Goal: Book appointment/travel/reservation

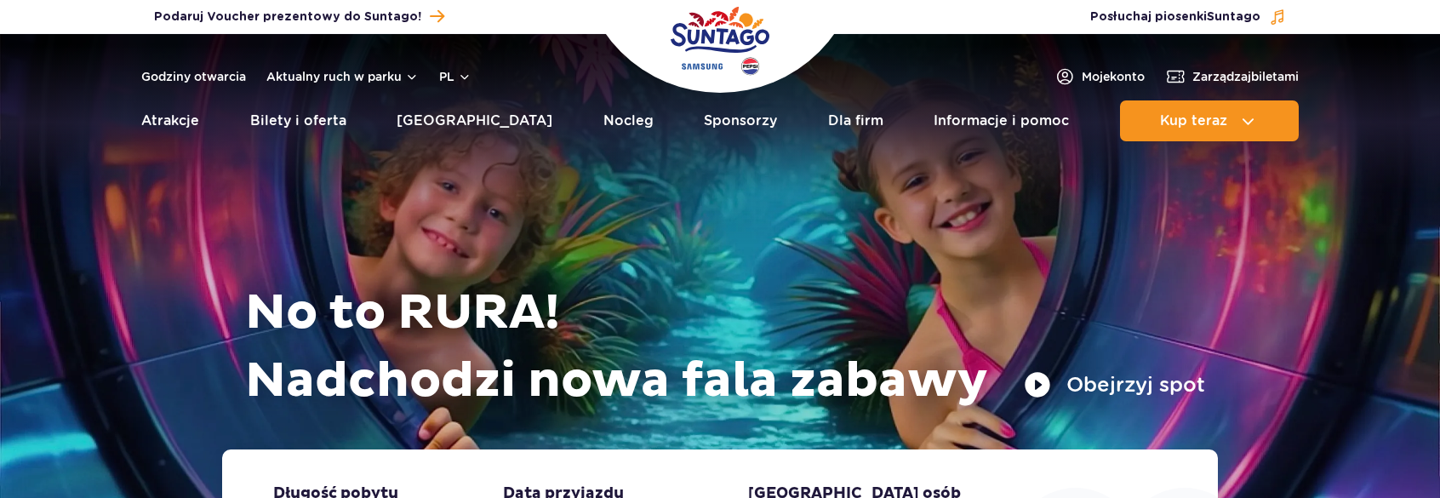
drag, startPoint x: 923, startPoint y: 100, endPoint x: 882, endPoint y: 139, distance: 56.6
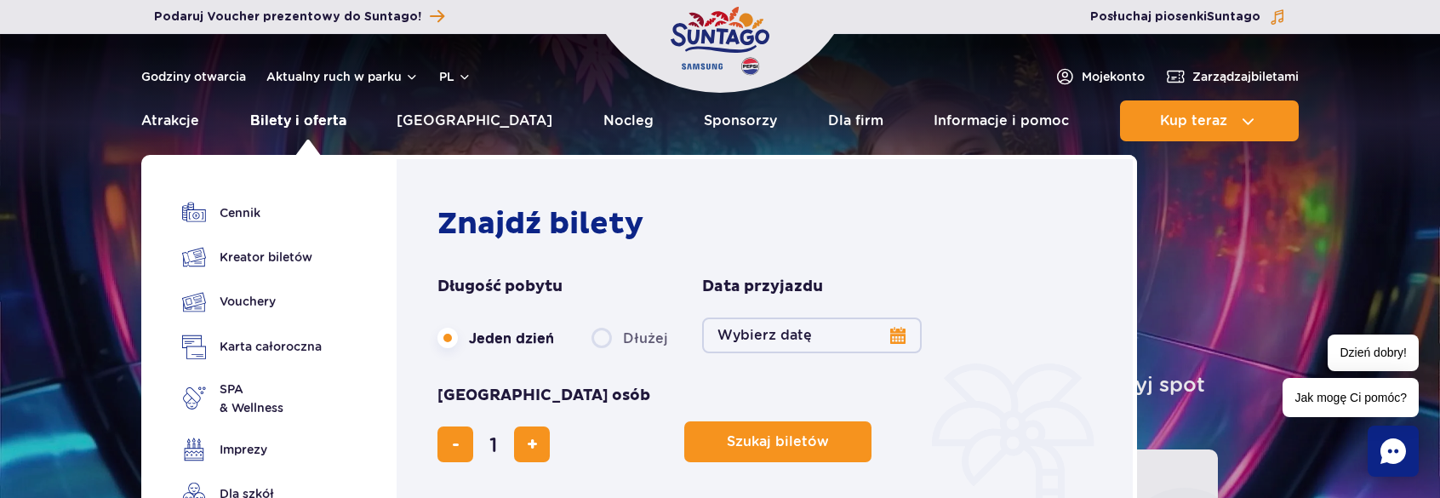
click at [301, 123] on link "Bilety i oferta" at bounding box center [298, 120] width 96 height 41
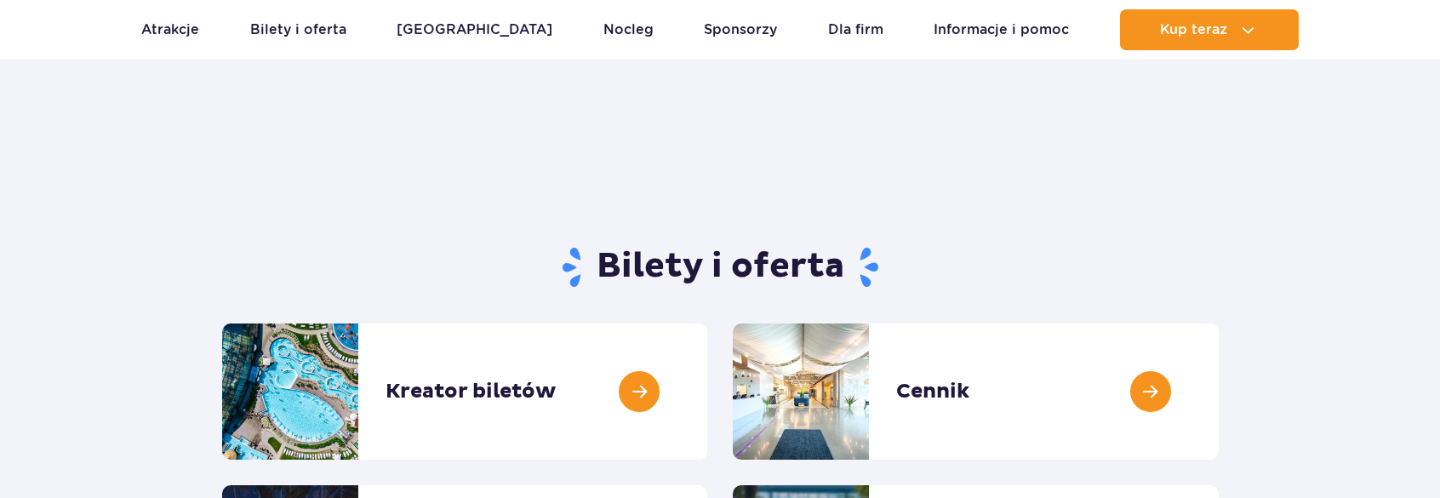
scroll to position [170, 0]
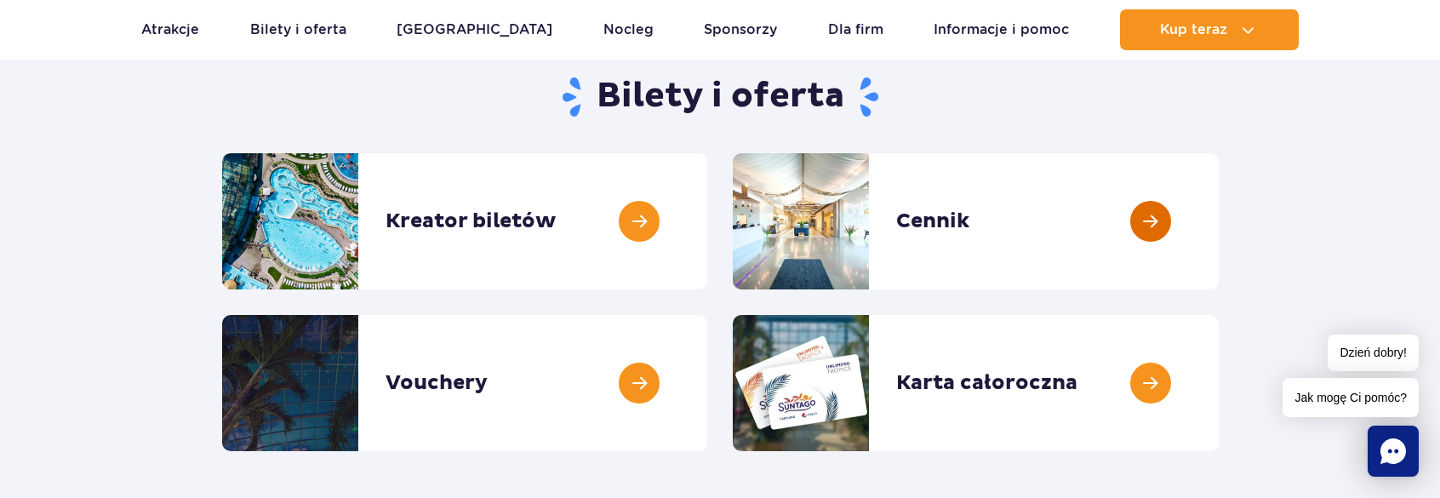
drag, startPoint x: 1161, startPoint y: 207, endPoint x: 1157, endPoint y: 219, distance: 12.7
click at [1219, 208] on link at bounding box center [1219, 221] width 0 height 136
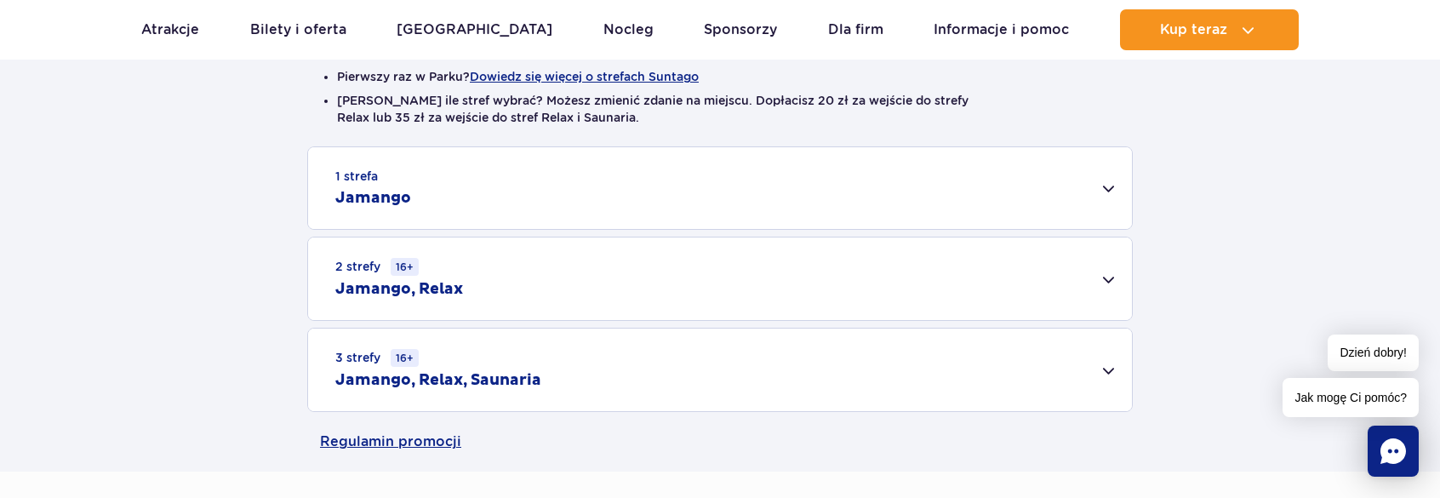
scroll to position [511, 0]
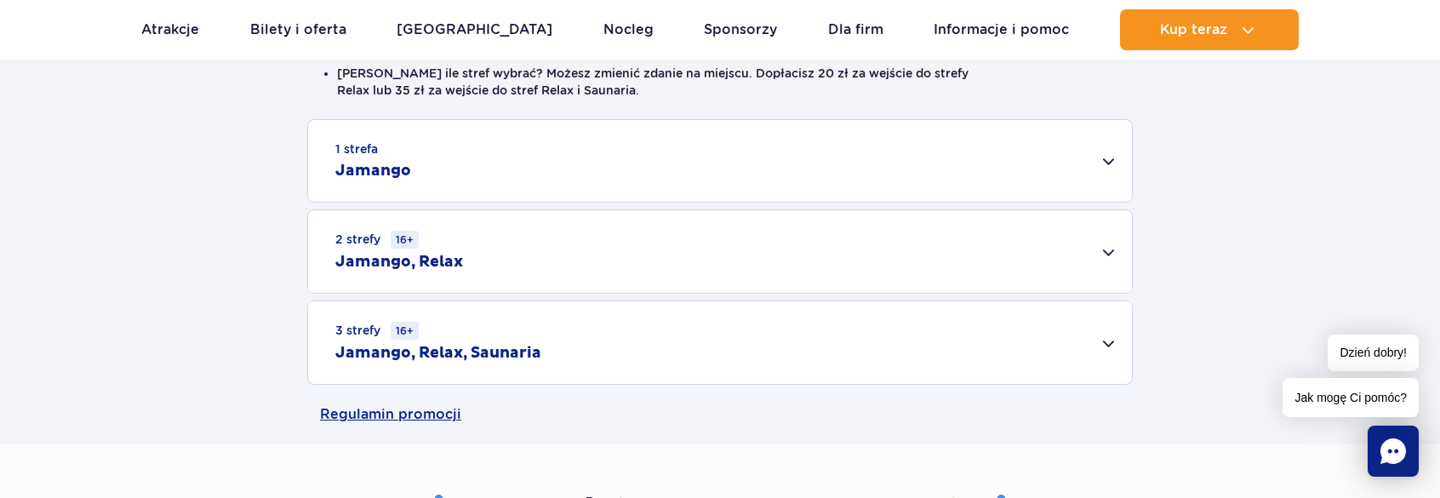
click at [710, 130] on div "1 strefa Jamango" at bounding box center [720, 161] width 824 height 82
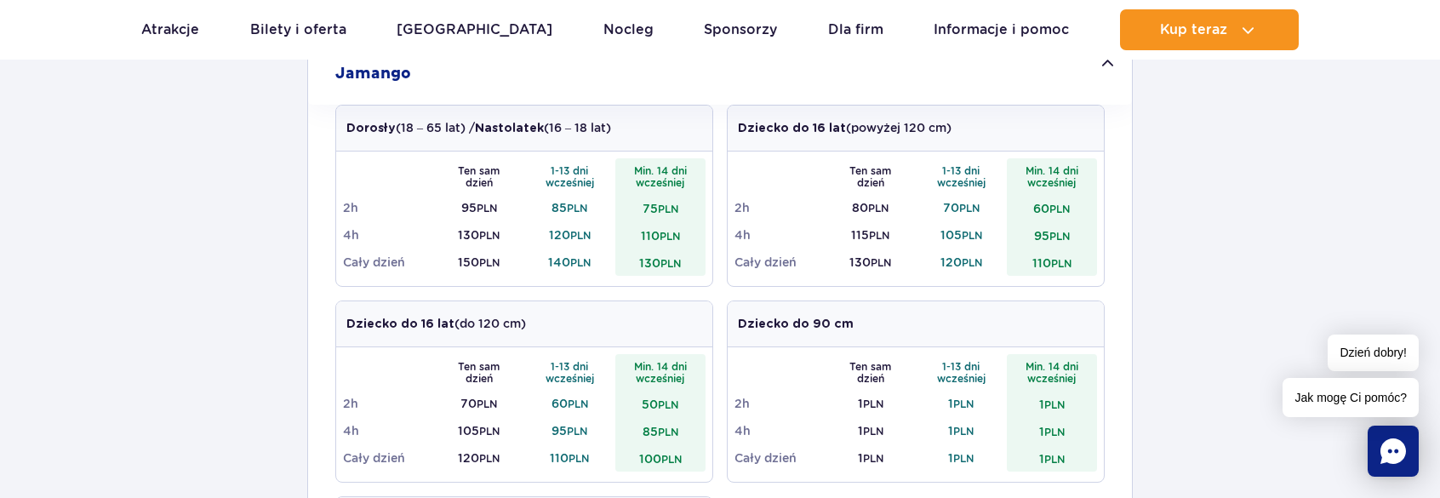
scroll to position [681, 0]
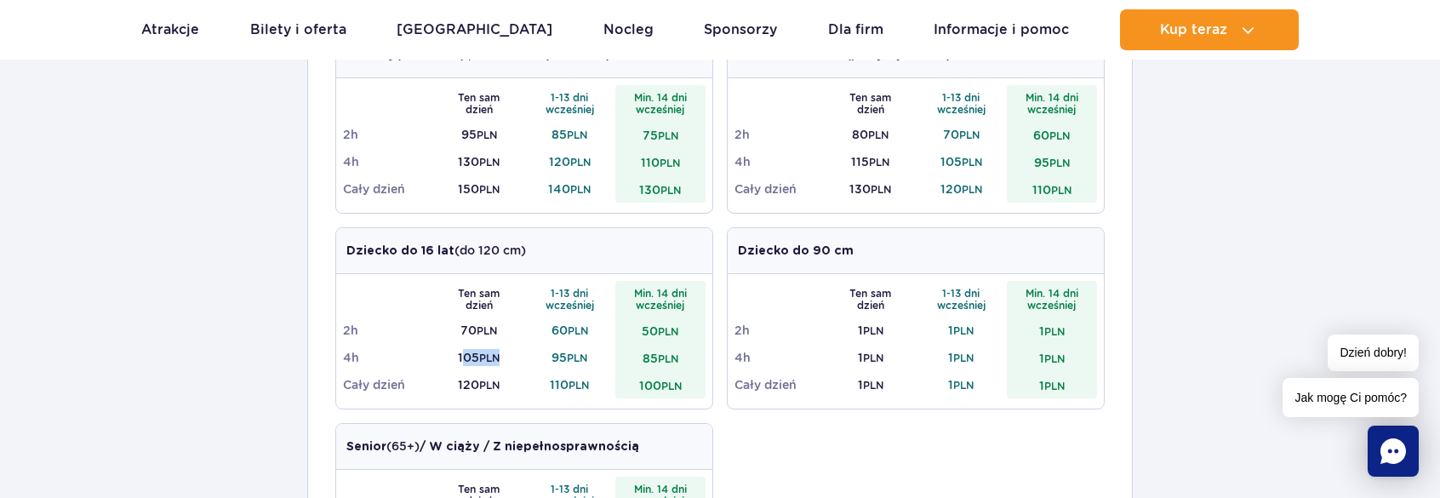
drag, startPoint x: 461, startPoint y: 356, endPoint x: 516, endPoint y: 357, distance: 54.5
click at [516, 357] on td "105 PLN" at bounding box center [479, 357] width 91 height 27
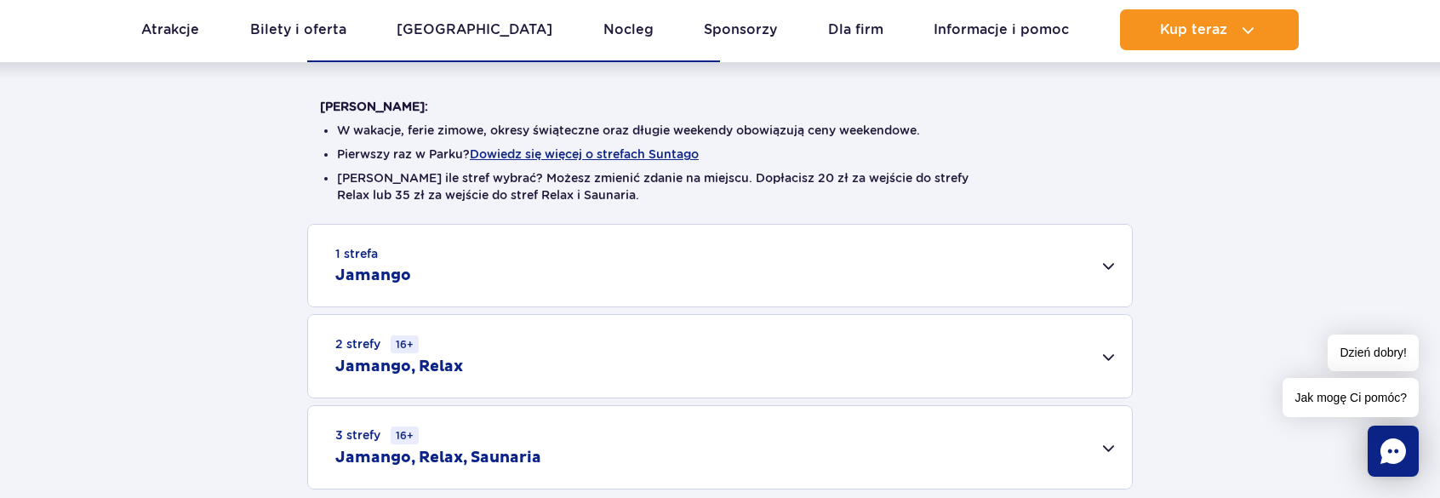
scroll to position [340, 0]
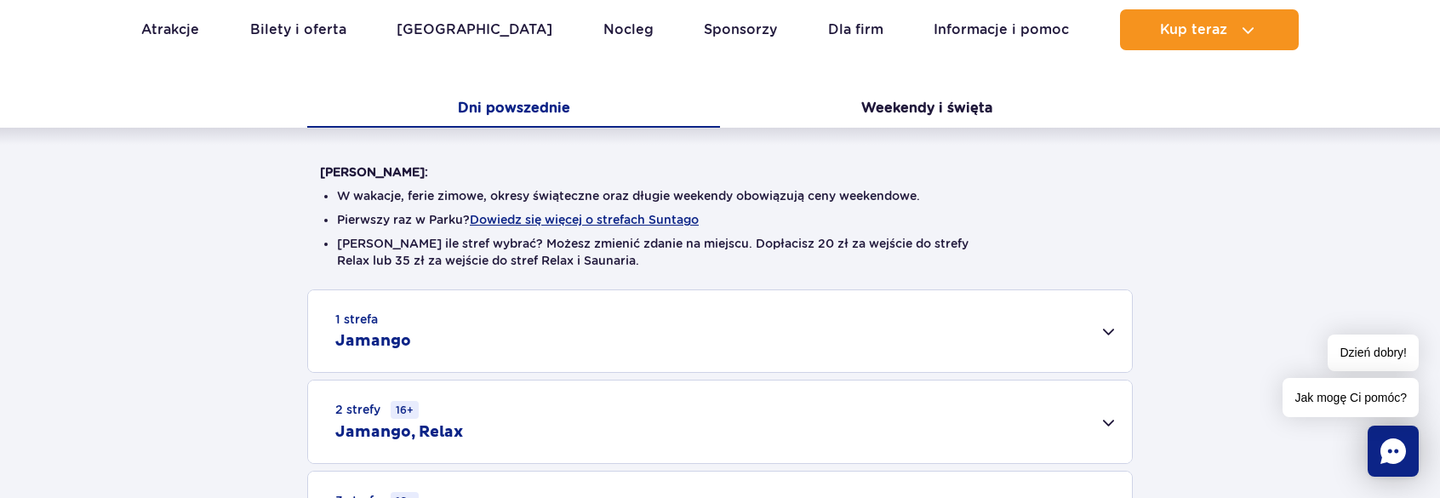
click at [480, 333] on div "1 strefa Jamango" at bounding box center [720, 331] width 824 height 82
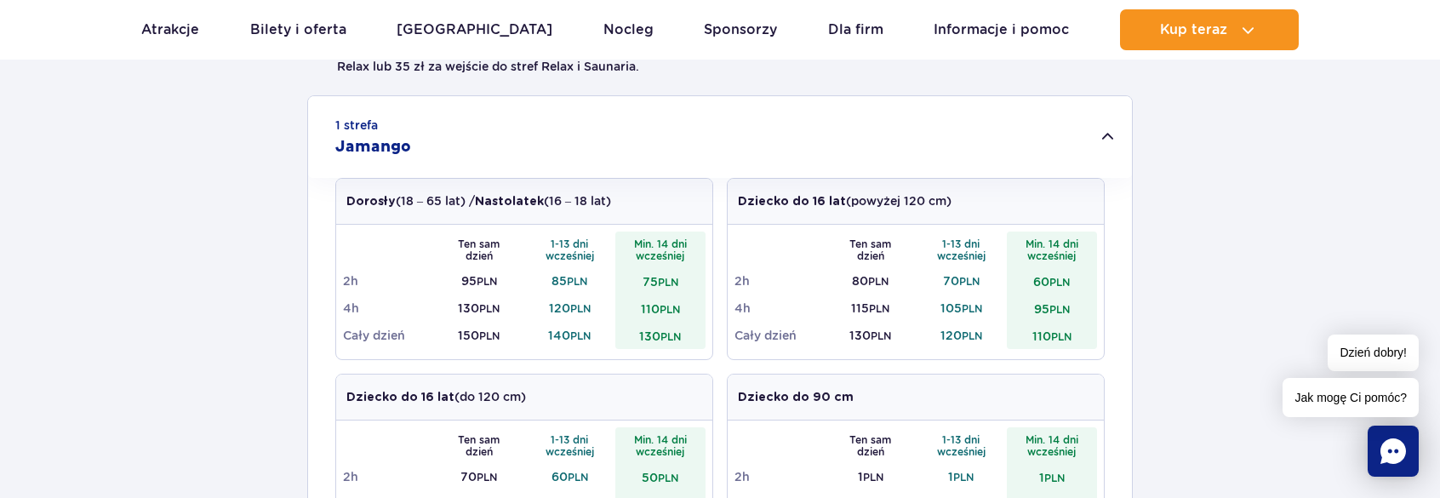
scroll to position [766, 0]
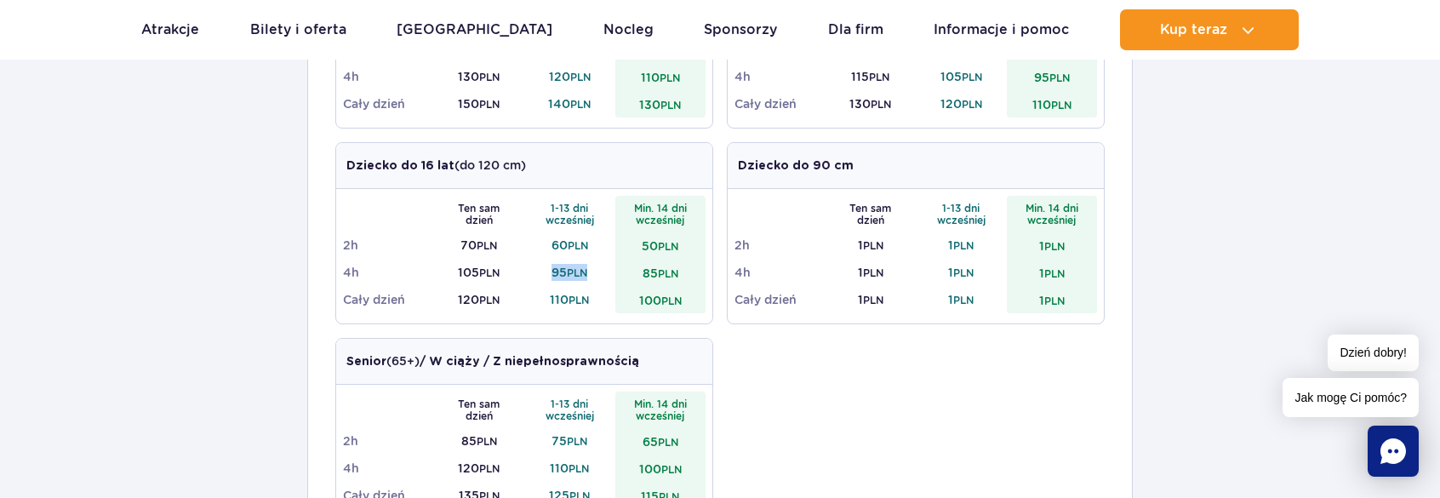
drag, startPoint x: 550, startPoint y: 272, endPoint x: 590, endPoint y: 277, distance: 40.3
click at [590, 277] on td "95 PLN" at bounding box center [569, 272] width 91 height 27
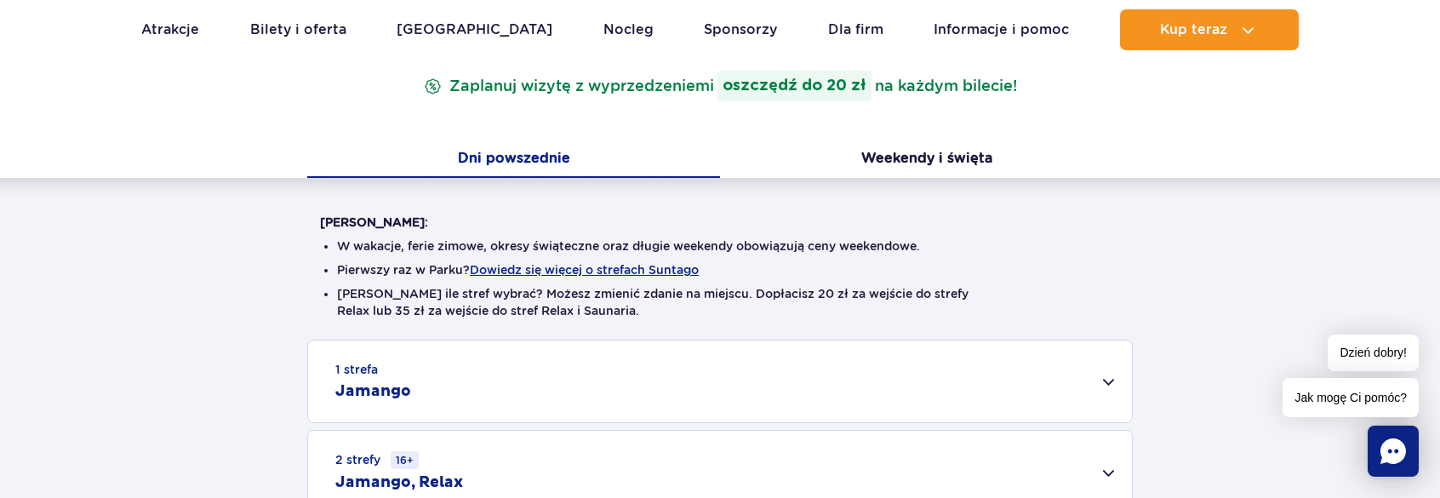
scroll to position [255, 0]
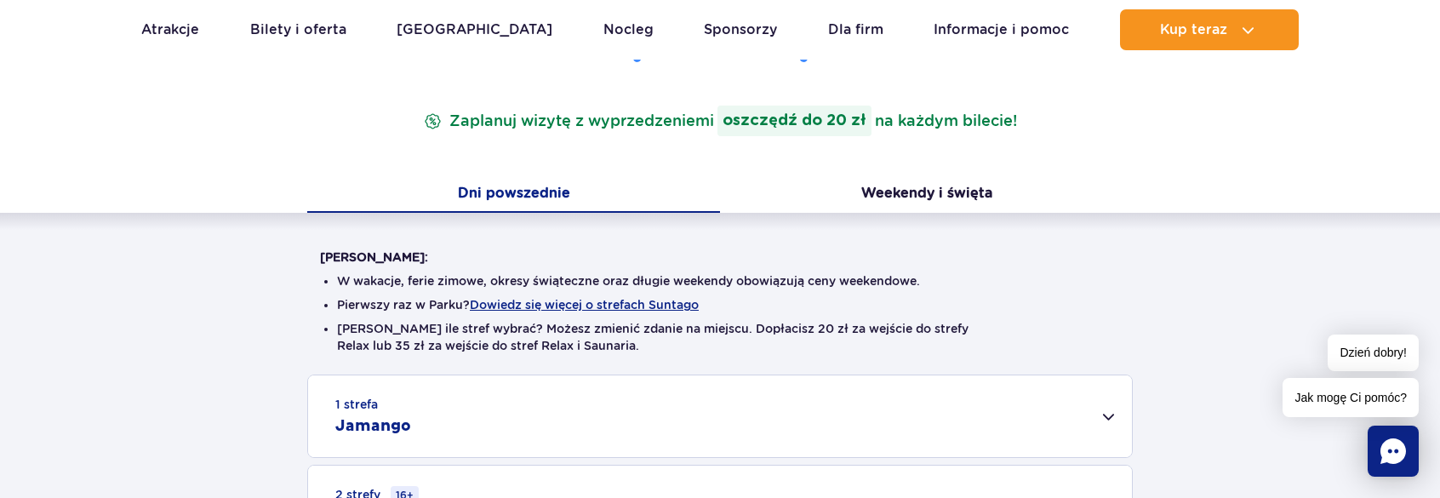
click at [545, 394] on div "1 strefa Jamango" at bounding box center [720, 416] width 824 height 82
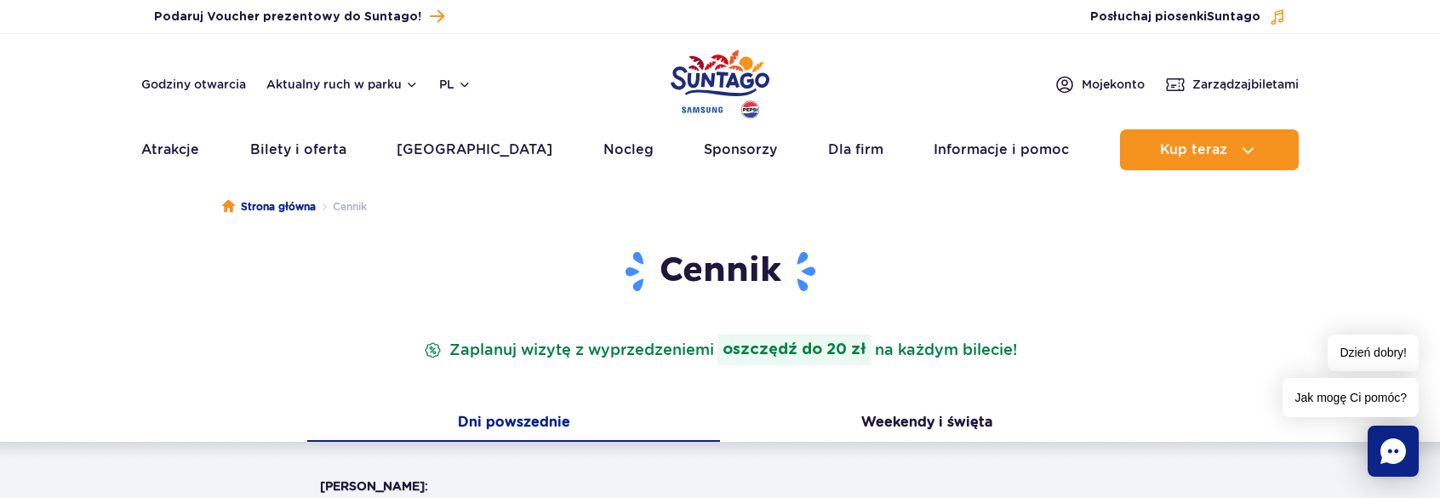
scroll to position [0, 0]
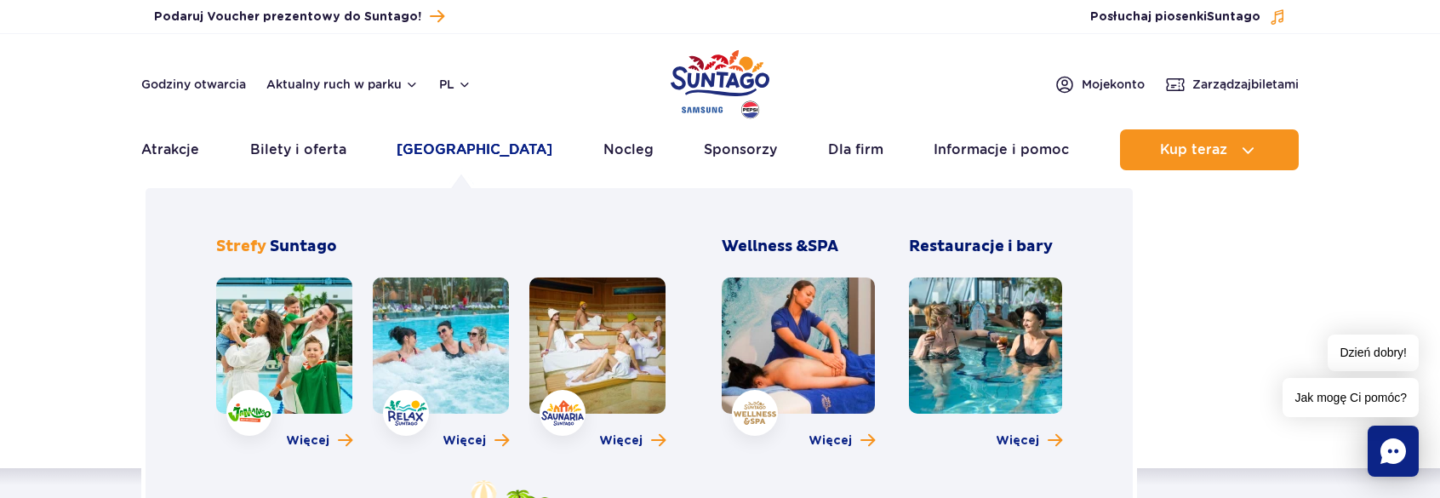
click at [440, 147] on link "[GEOGRAPHIC_DATA]" at bounding box center [475, 149] width 156 height 41
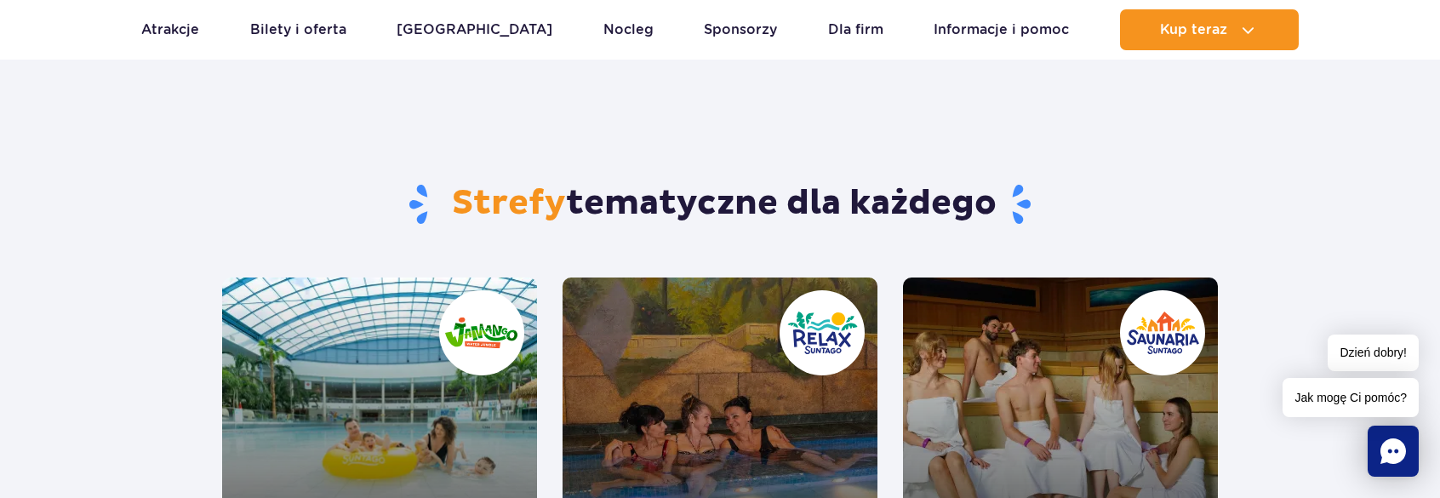
scroll to position [85, 0]
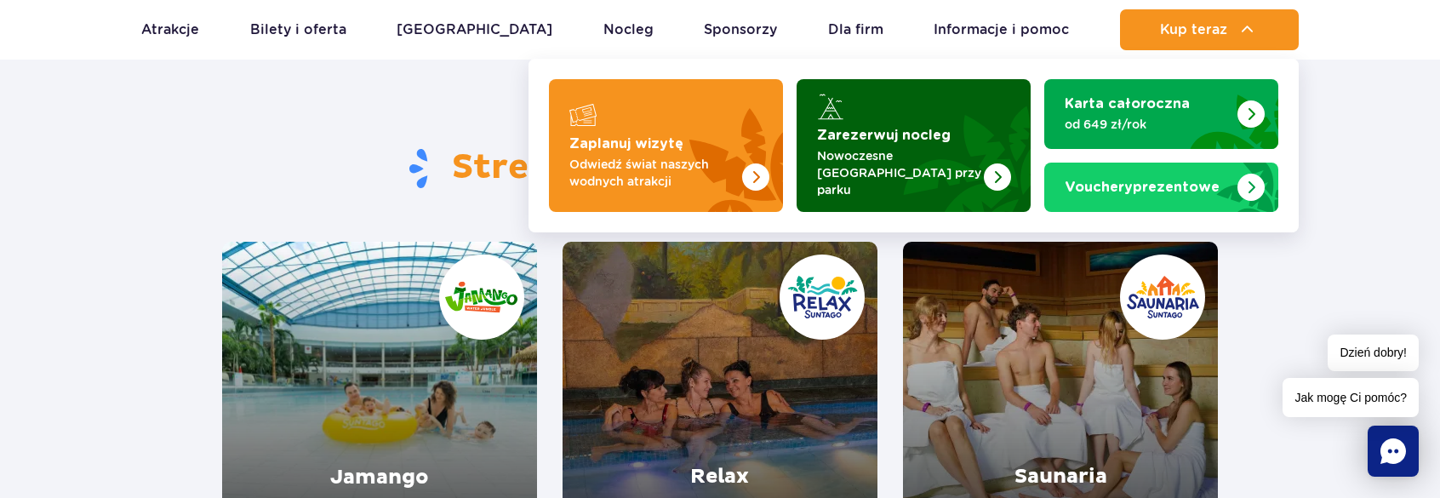
click at [913, 155] on p "Nowoczesne [GEOGRAPHIC_DATA] przy parku" at bounding box center [900, 172] width 166 height 51
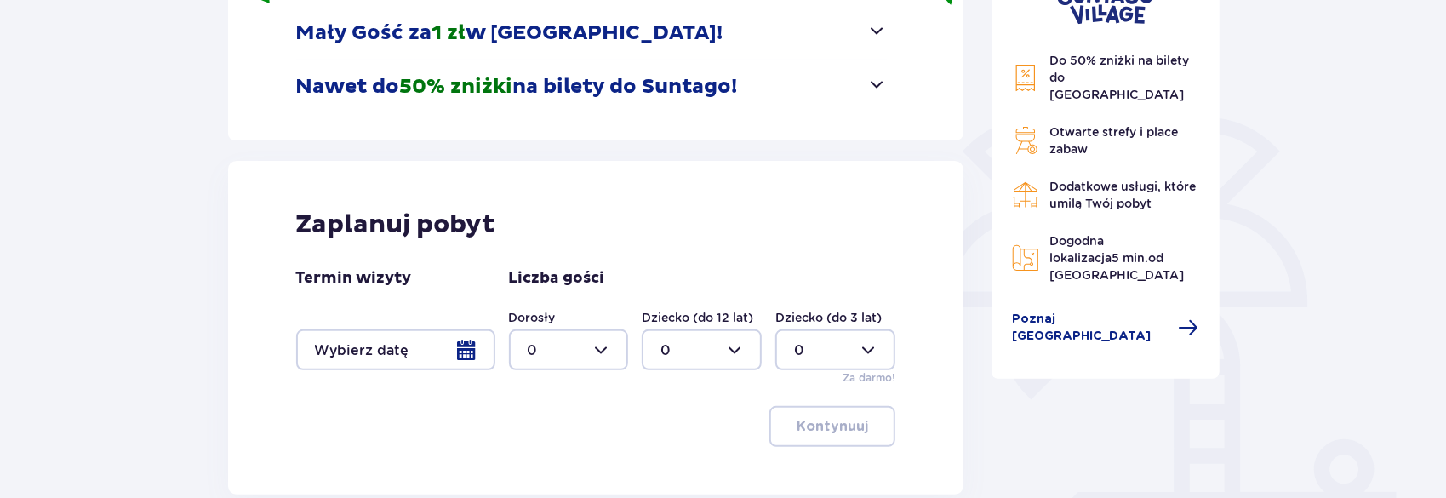
scroll to position [340, 0]
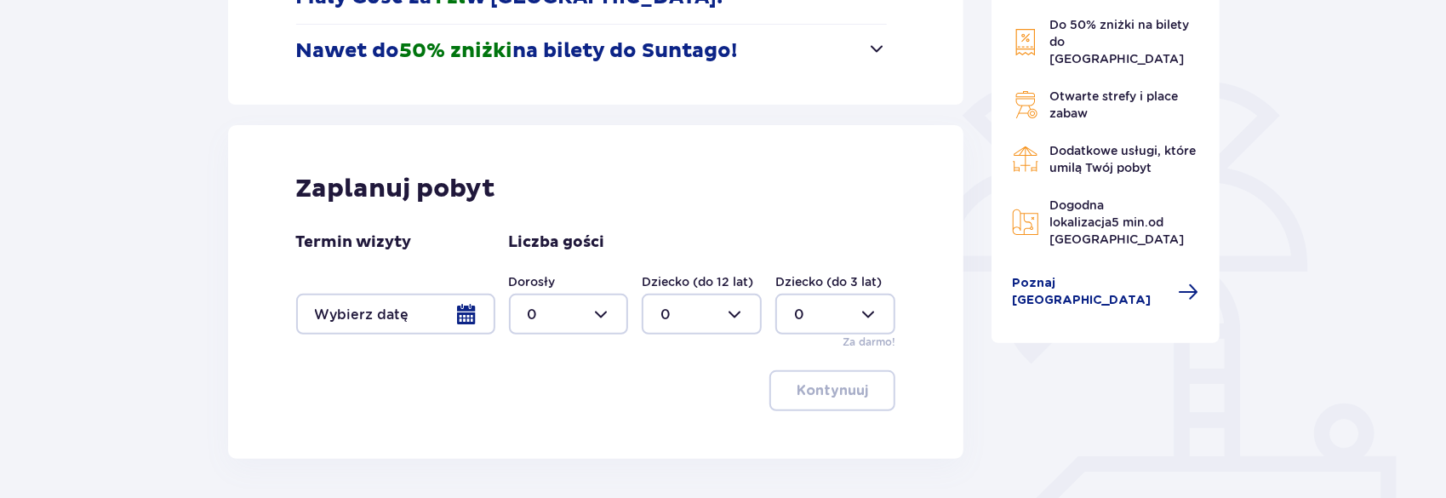
click at [466, 318] on div at bounding box center [395, 314] width 199 height 41
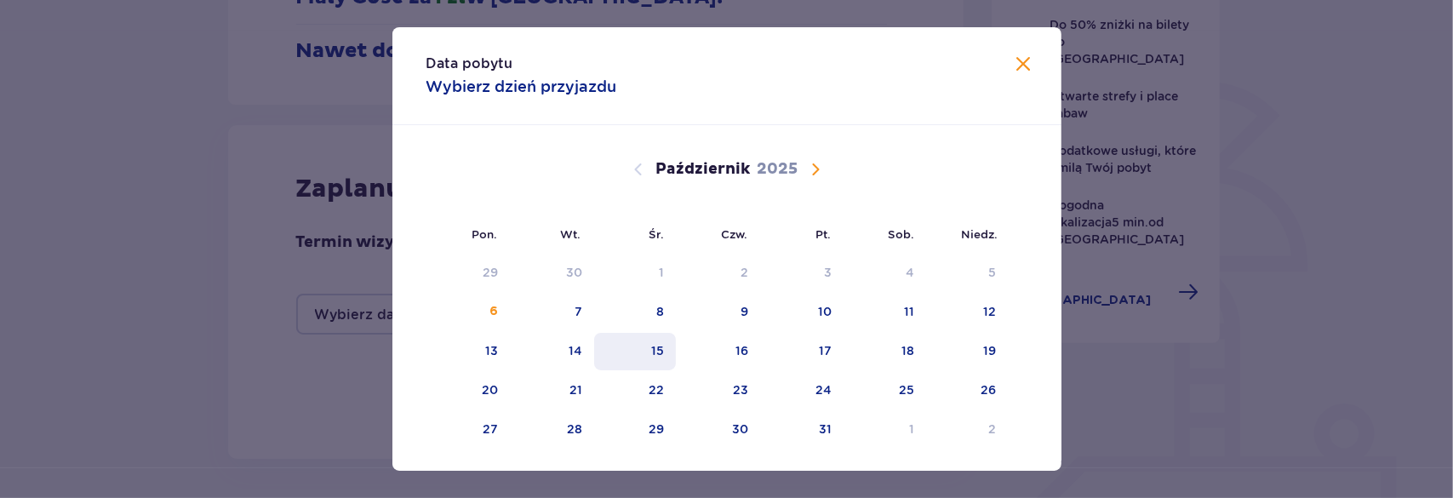
click at [662, 349] on div "15" at bounding box center [635, 351] width 83 height 37
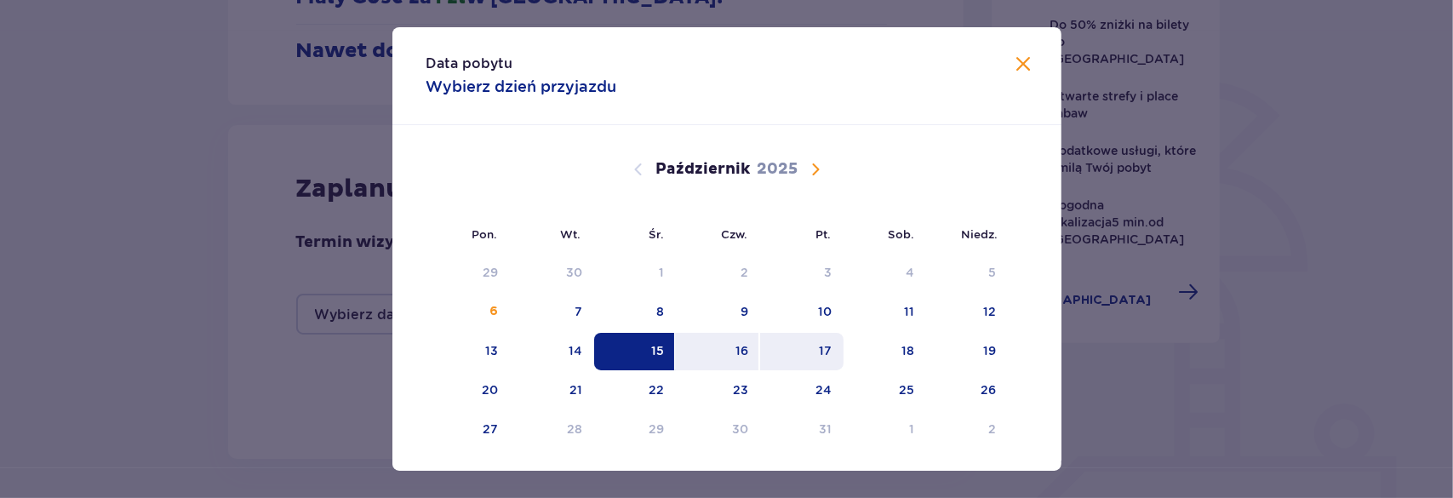
click at [822, 353] on div "17" at bounding box center [825, 350] width 13 height 17
type input "15.10.25 - 17.10.25"
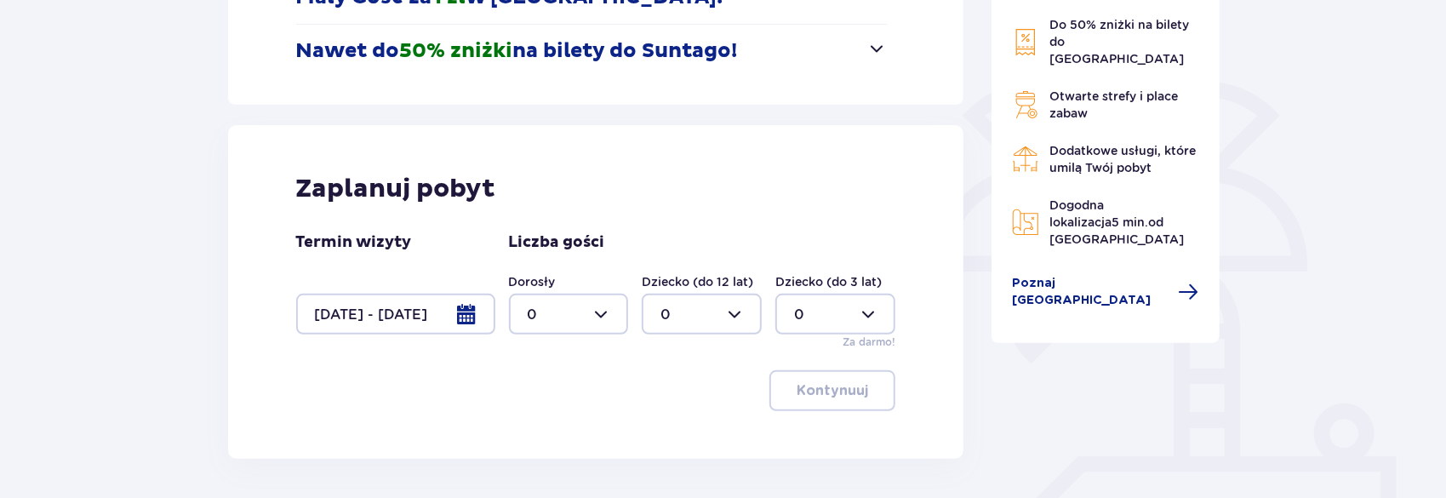
click at [603, 326] on div at bounding box center [569, 314] width 120 height 41
click at [548, 217] on div "2" at bounding box center [569, 218] width 83 height 19
type input "2"
click at [742, 311] on div at bounding box center [702, 314] width 120 height 41
click at [717, 352] on div "Zaplanuj pobyt Termin wizyty 15.10.25 - 17.10.25 Liczba gości Dorosły 2 Dziecko…" at bounding box center [596, 292] width 736 height 334
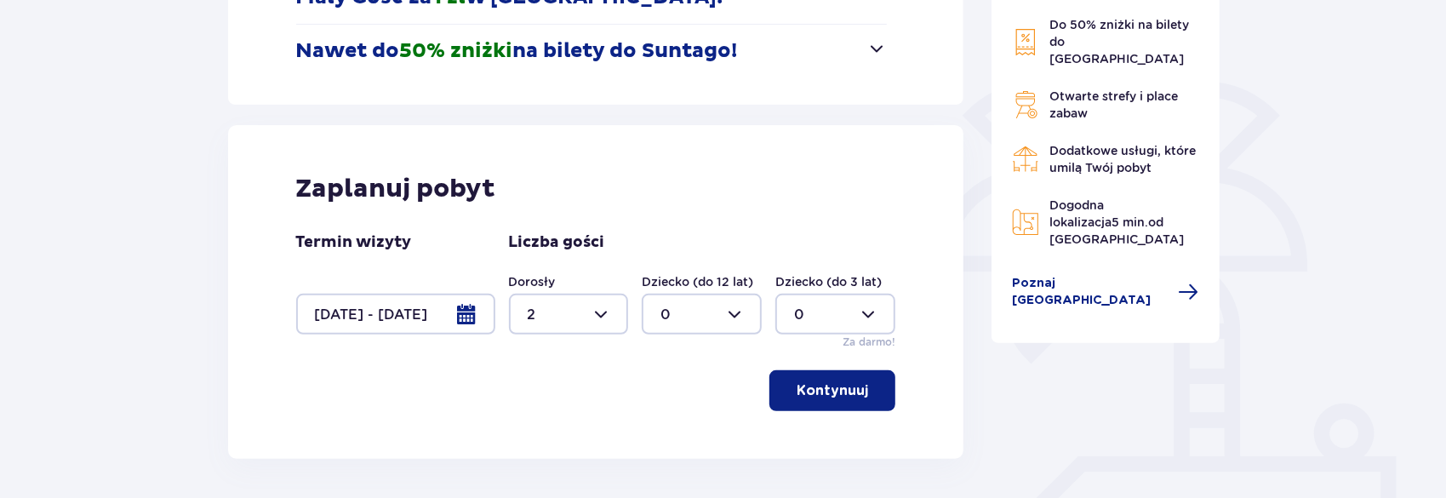
click at [737, 311] on div at bounding box center [702, 314] width 120 height 41
click at [685, 212] on div "2" at bounding box center [702, 218] width 83 height 19
type input "2"
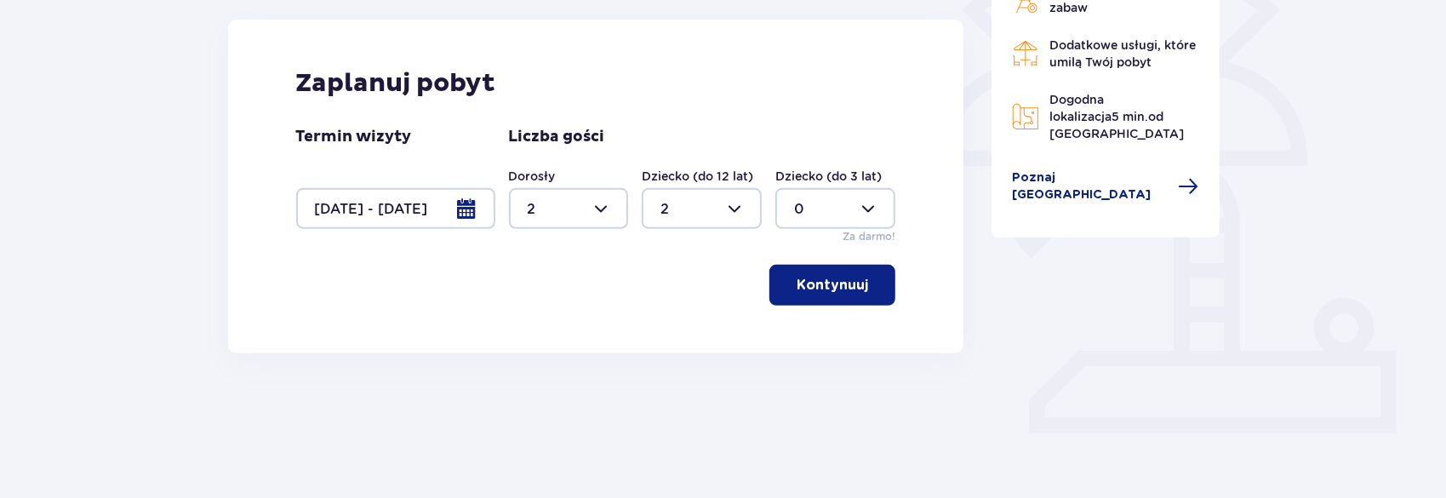
scroll to position [448, 0]
click at [825, 283] on p "Kontynuuj" at bounding box center [833, 283] width 72 height 19
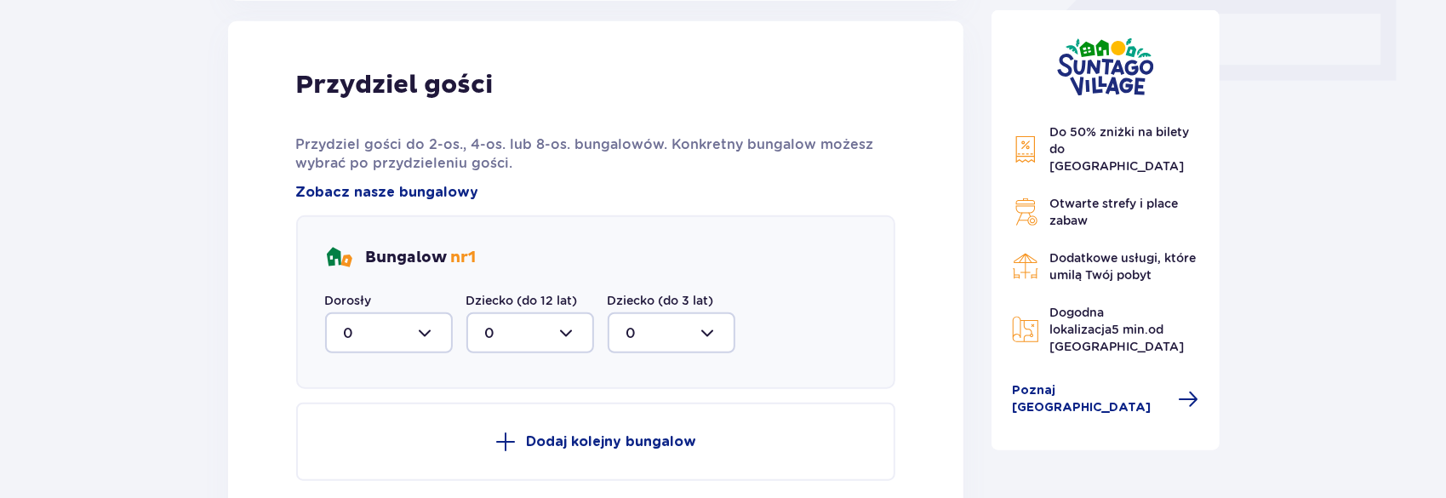
scroll to position [884, 0]
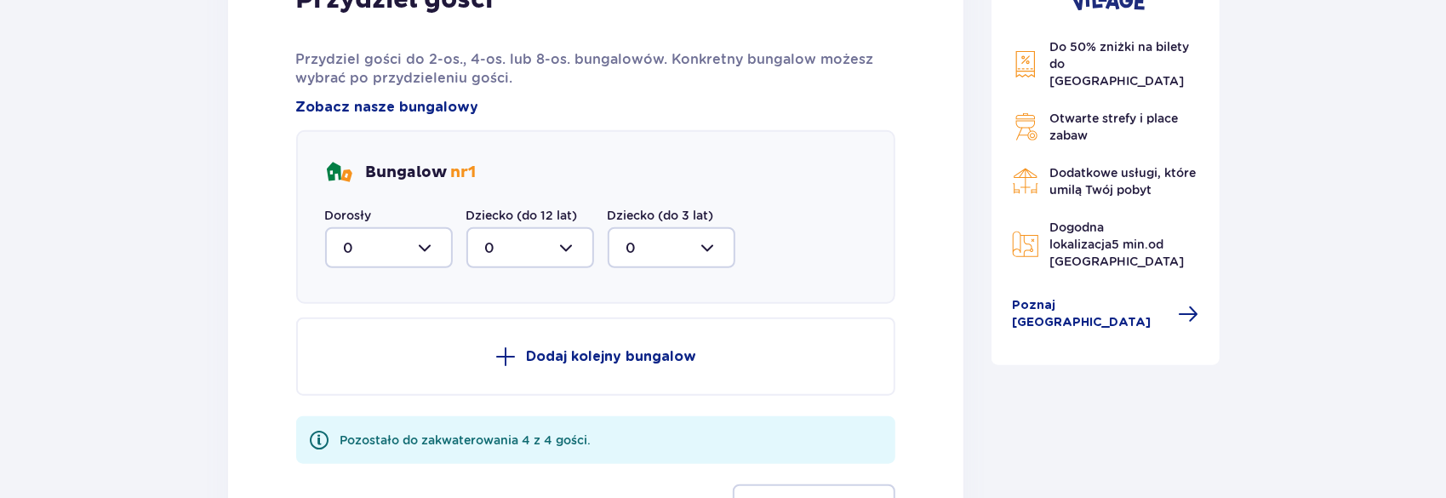
click at [426, 245] on div at bounding box center [389, 247] width 128 height 41
click at [360, 363] on div "2" at bounding box center [389, 371] width 90 height 19
type input "2"
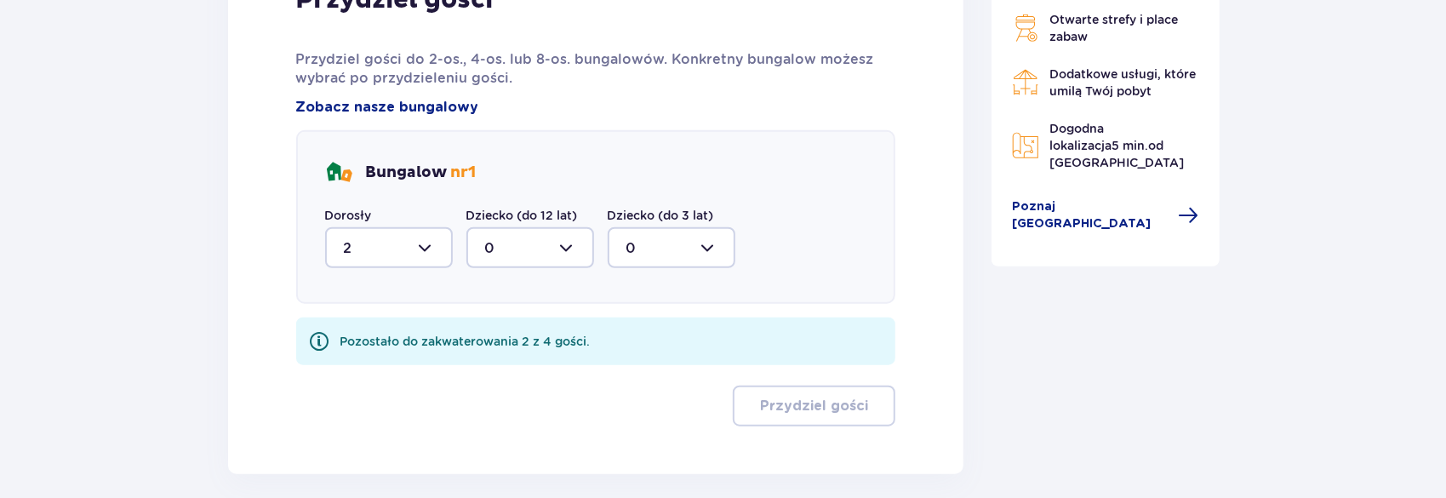
click at [571, 246] on div at bounding box center [530, 247] width 128 height 41
click at [491, 370] on p "2" at bounding box center [489, 371] width 9 height 19
type input "2"
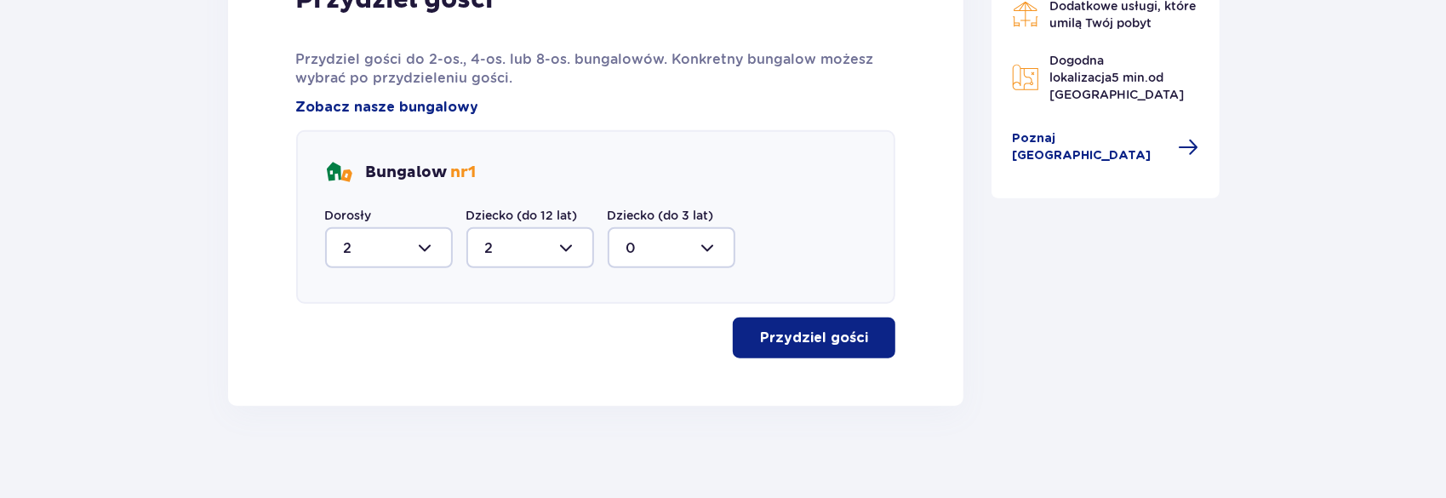
scroll to position [892, 0]
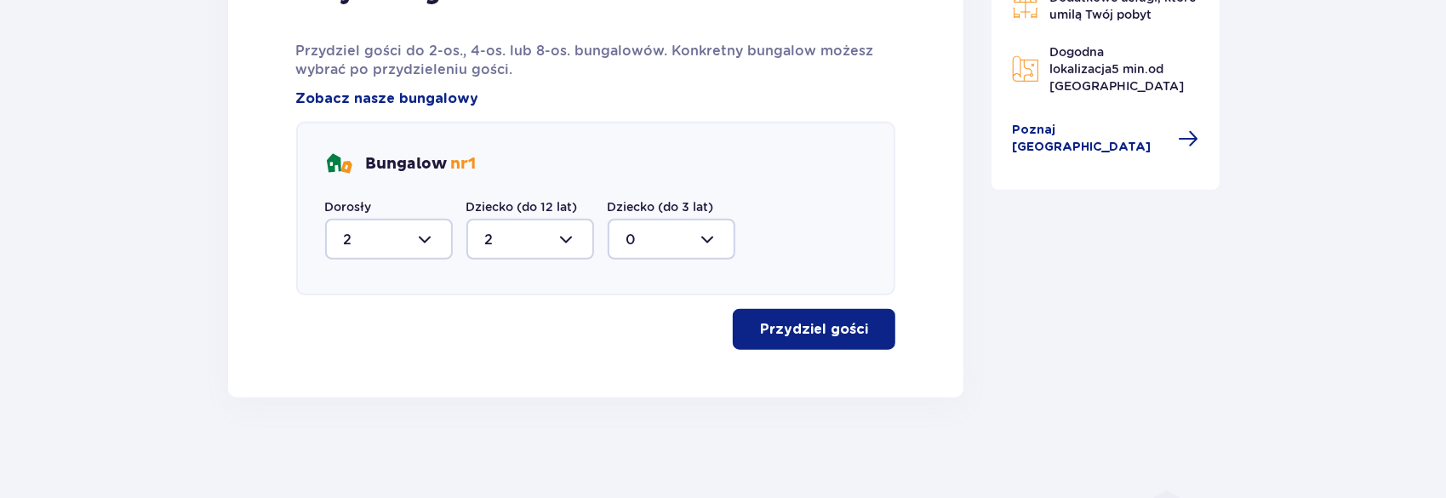
click at [790, 329] on p "Przydziel gości" at bounding box center [814, 329] width 108 height 19
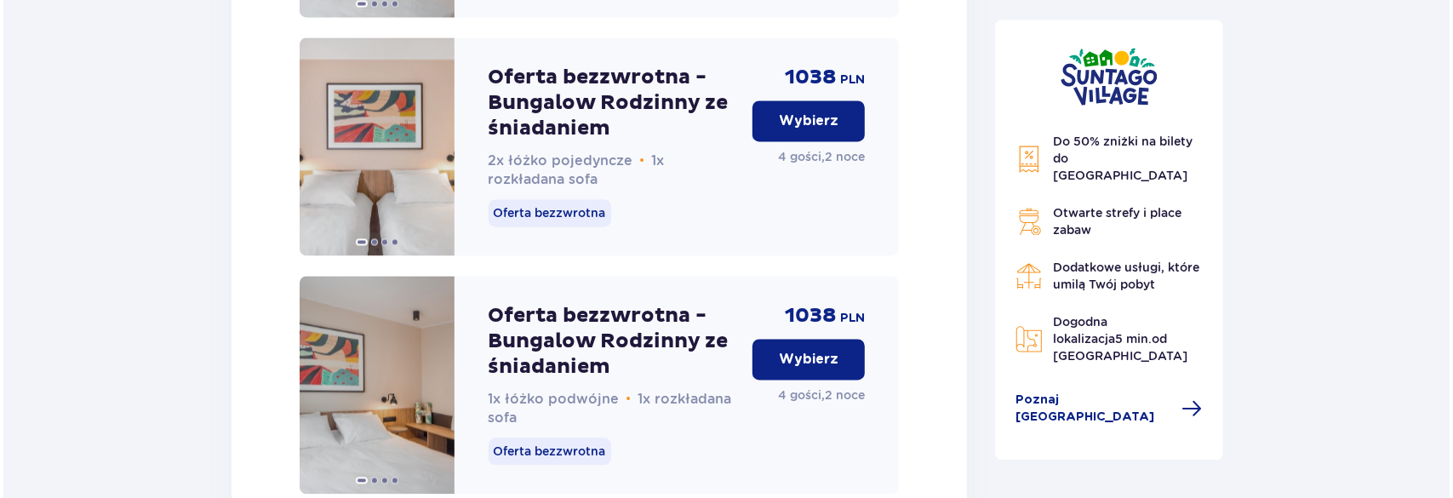
scroll to position [2338, 0]
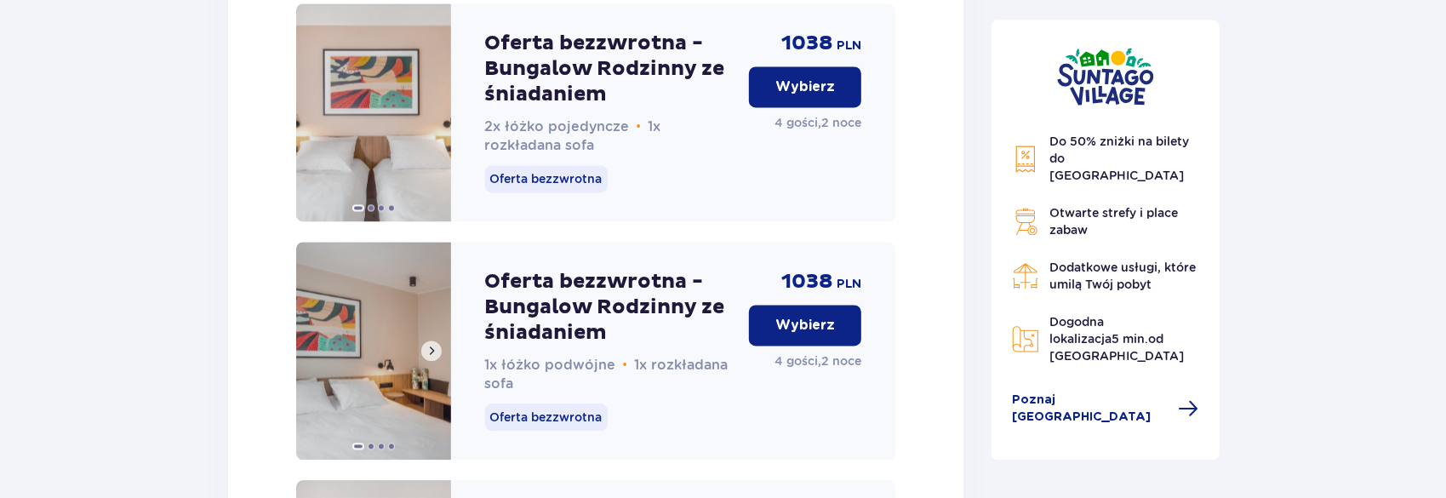
click at [435, 358] on span at bounding box center [432, 351] width 14 height 14
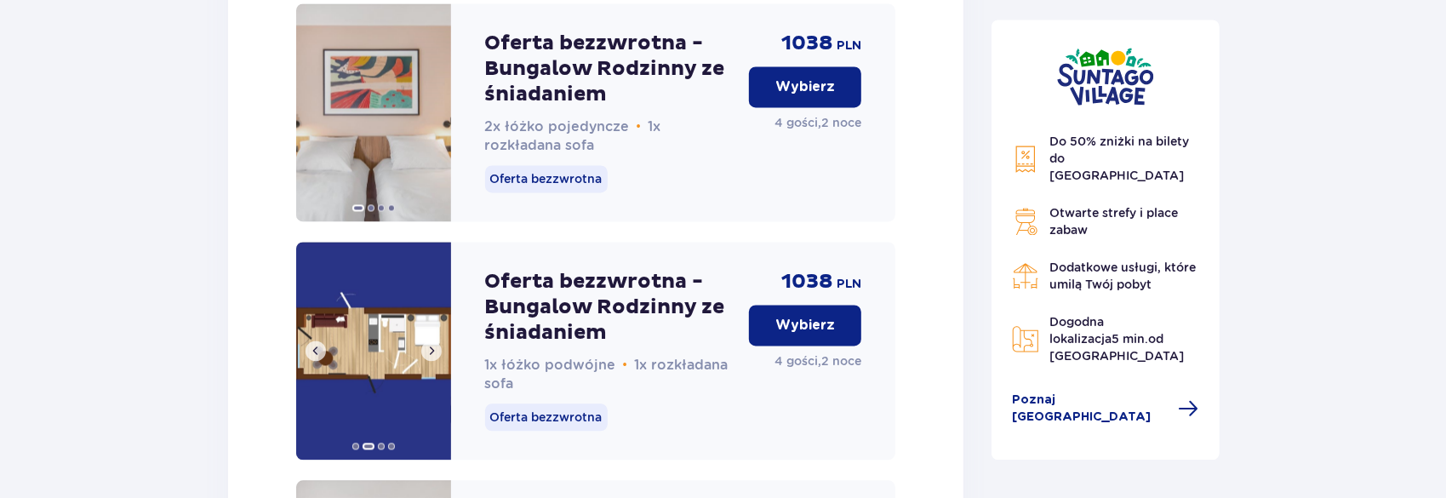
click at [435, 358] on span at bounding box center [432, 351] width 14 height 14
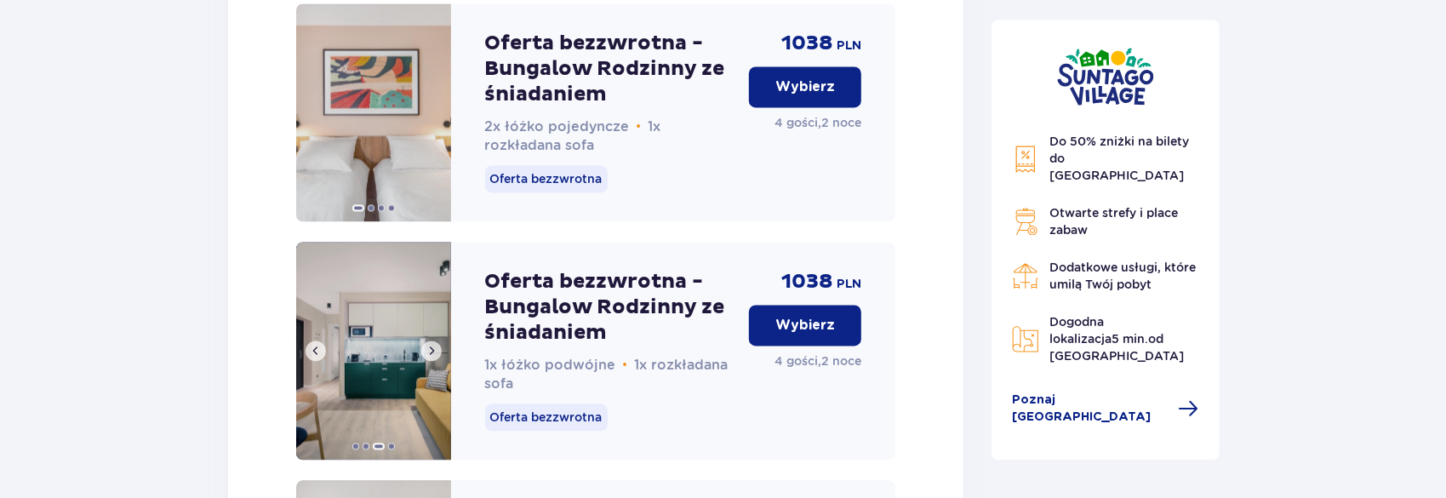
click at [433, 358] on span at bounding box center [432, 351] width 14 height 14
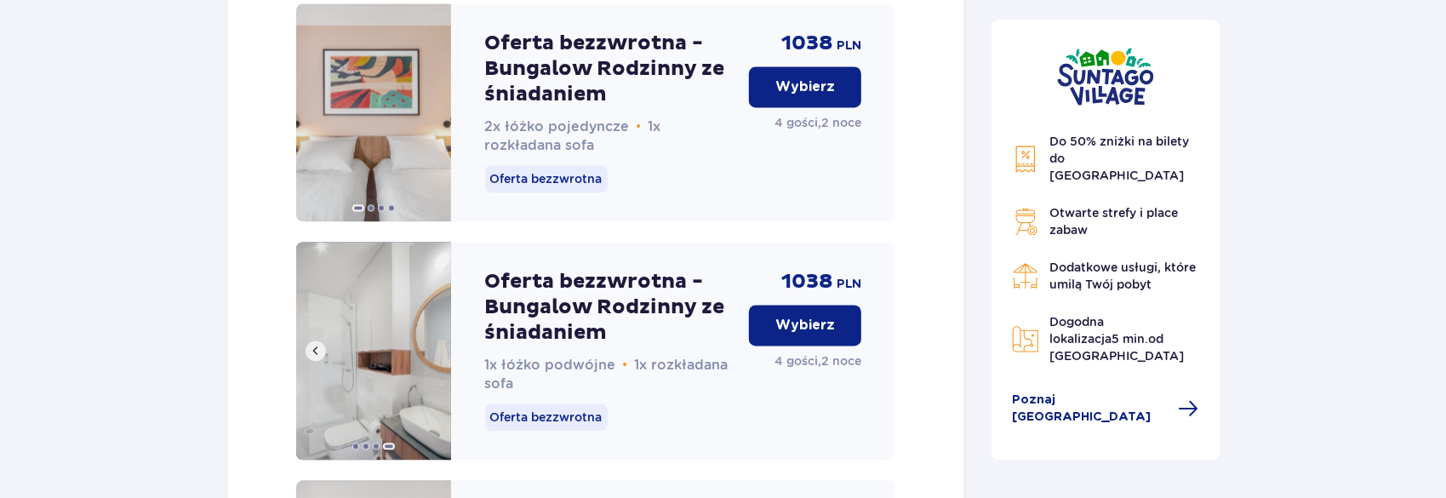
click at [433, 376] on img at bounding box center [373, 351] width 155 height 218
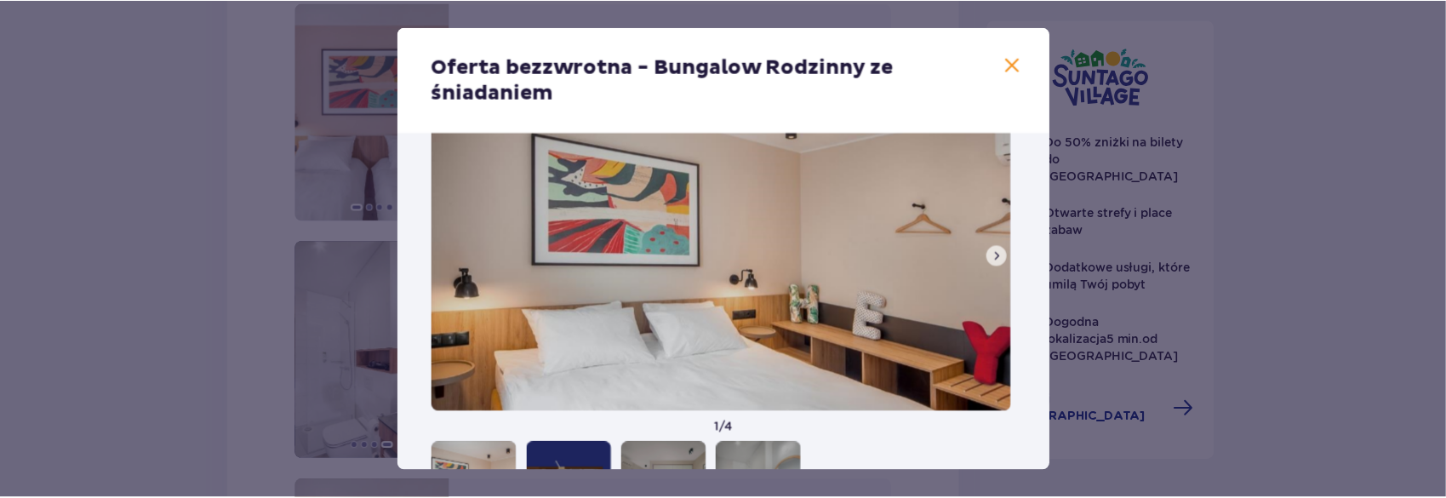
scroll to position [160, 0]
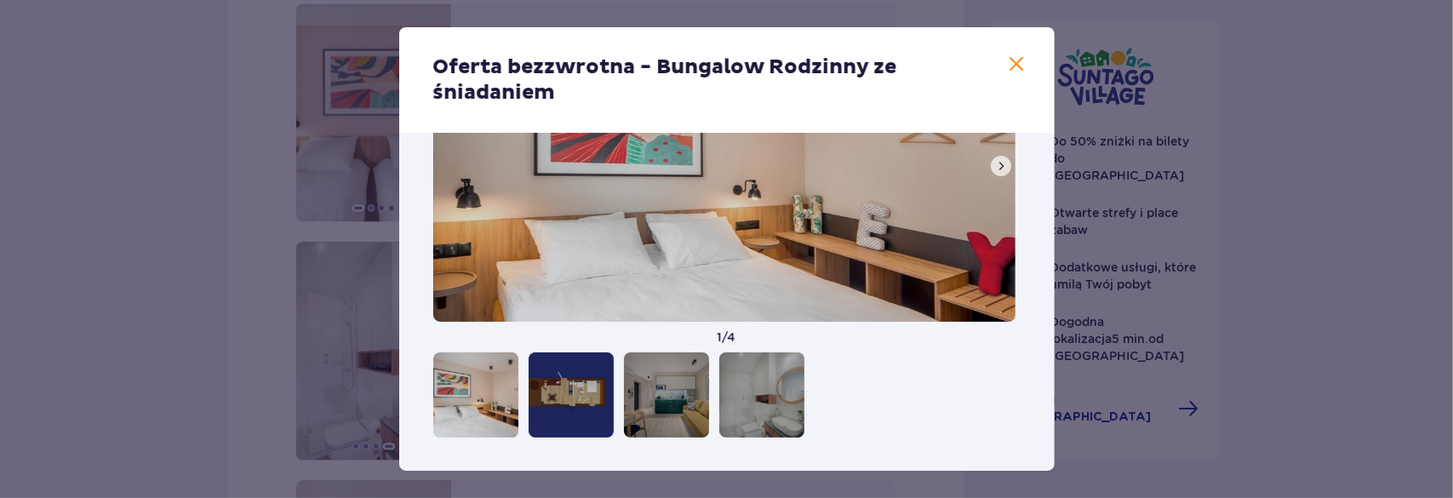
click at [998, 168] on span at bounding box center [1001, 166] width 14 height 14
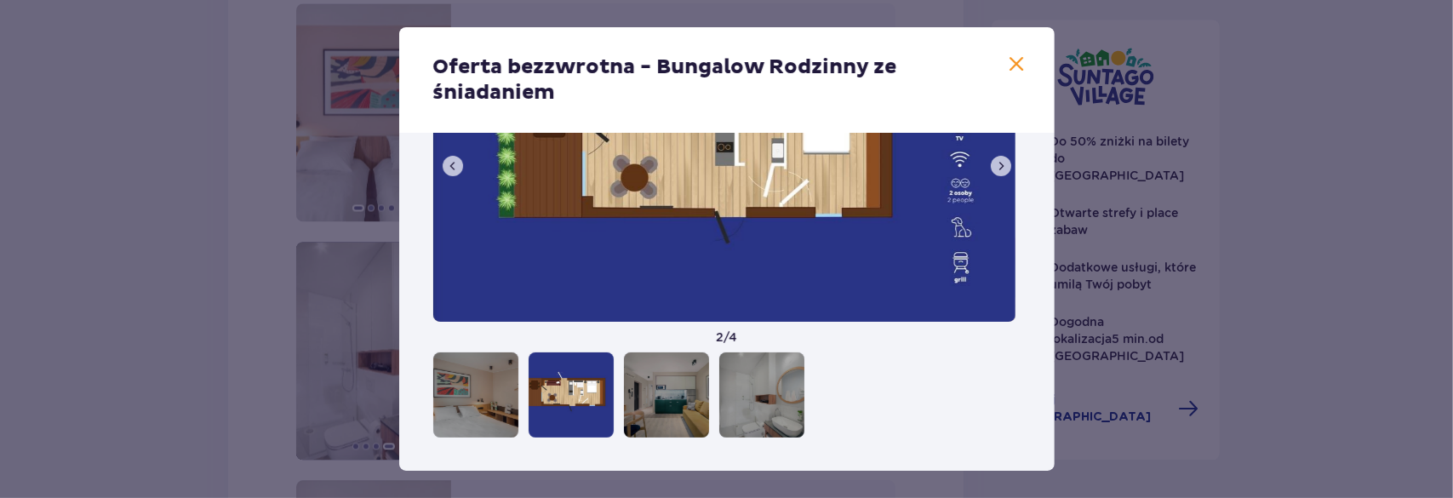
click at [998, 168] on span at bounding box center [1001, 166] width 14 height 14
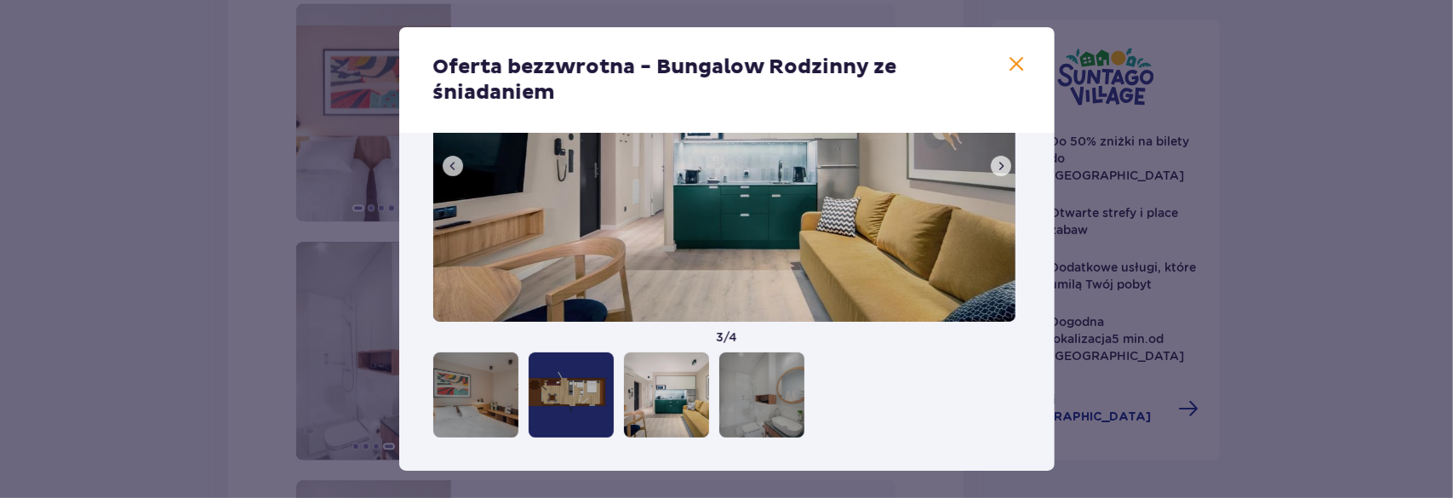
click at [998, 168] on span at bounding box center [1001, 166] width 14 height 14
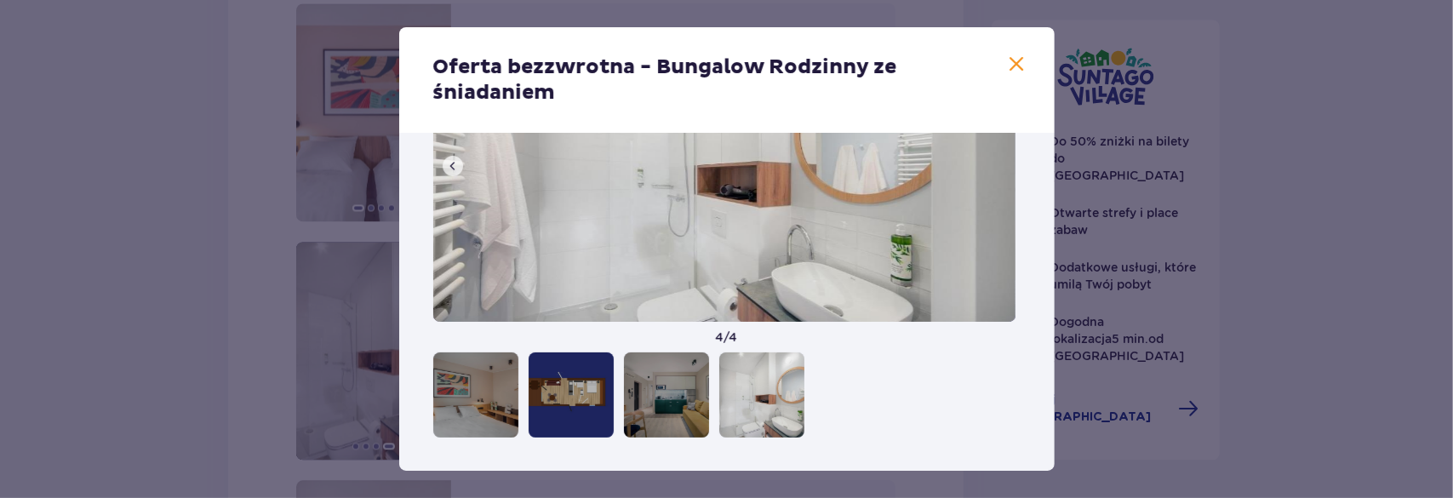
click at [998, 168] on img at bounding box center [724, 164] width 582 height 315
click at [1016, 67] on span at bounding box center [1017, 64] width 20 height 20
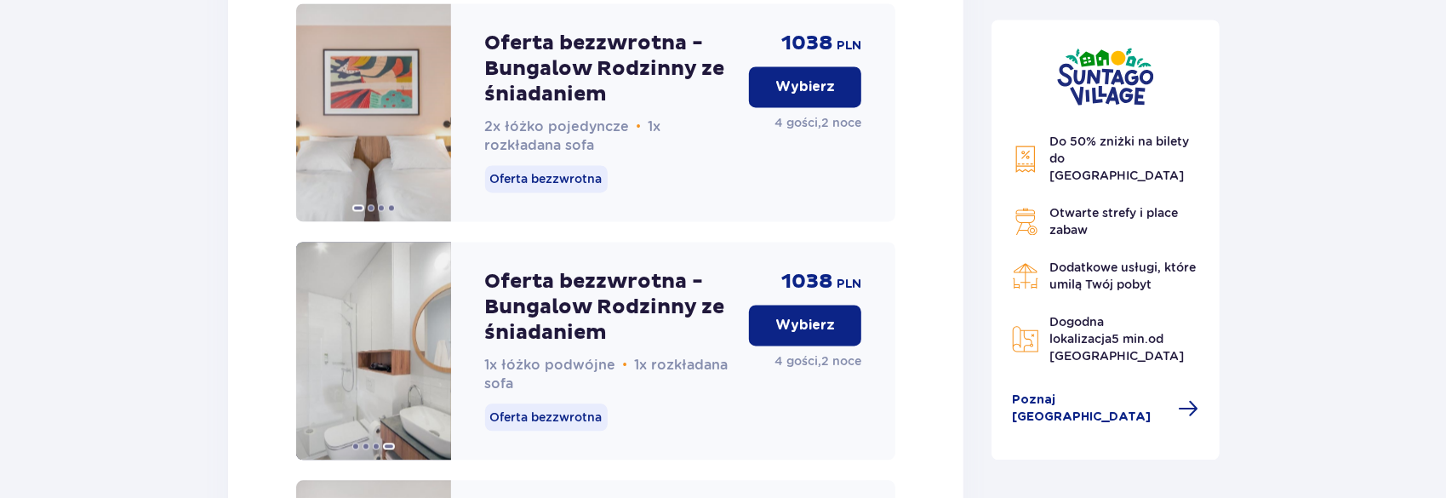
drag, startPoint x: 821, startPoint y: 348, endPoint x: 632, endPoint y: 445, distance: 212.4
click at [821, 335] on p "Wybierz" at bounding box center [805, 325] width 60 height 19
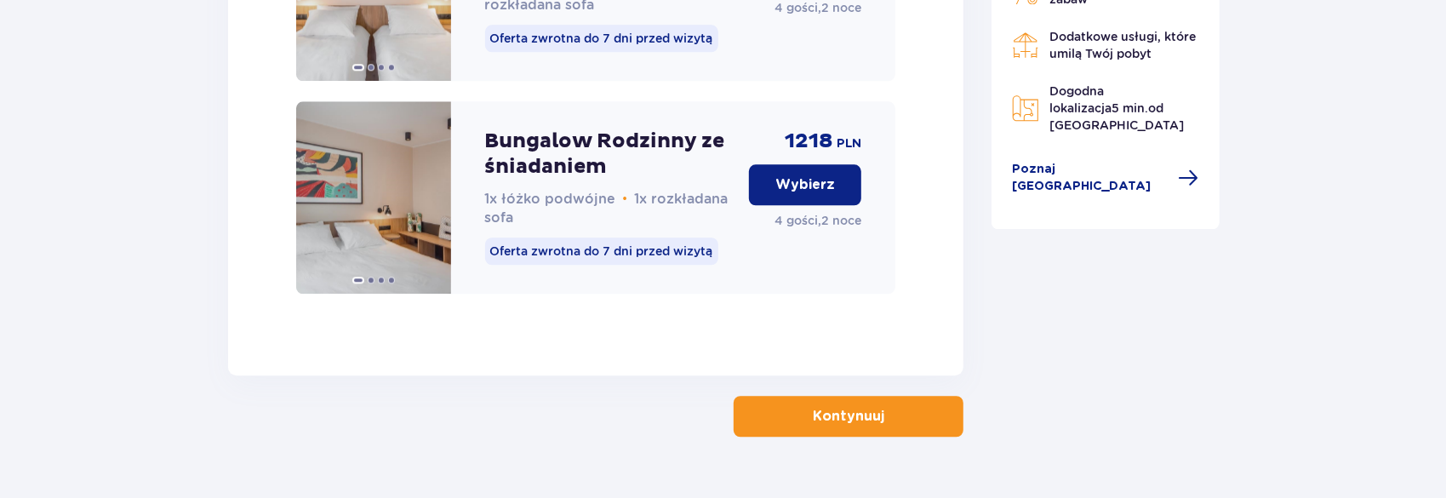
scroll to position [2996, 0]
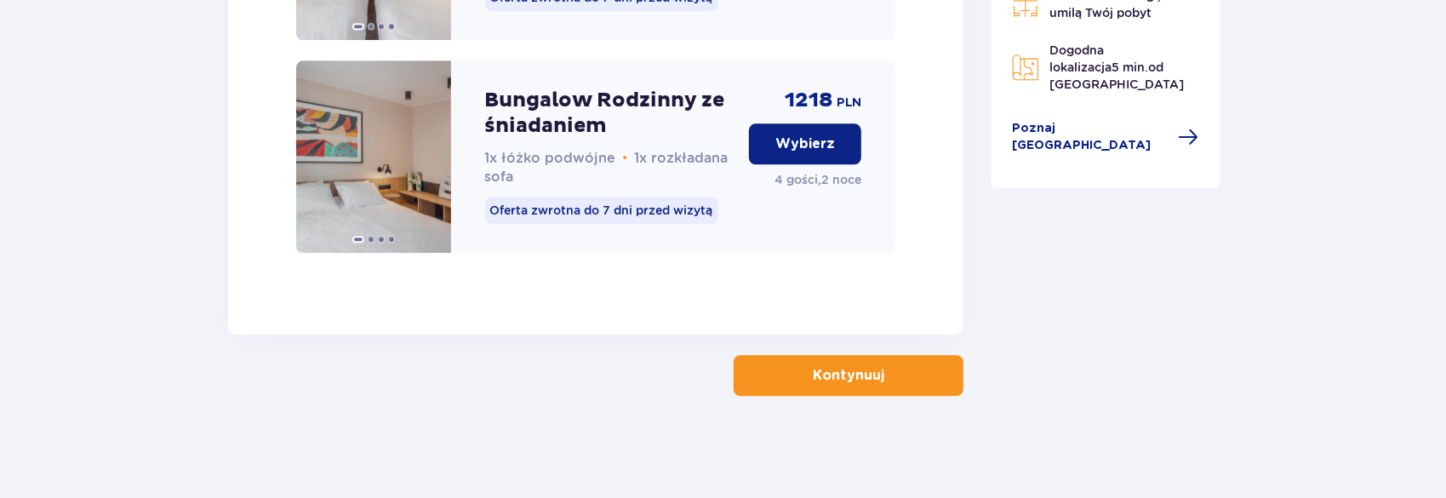
click at [860, 375] on p "Kontynuuj" at bounding box center [849, 375] width 72 height 19
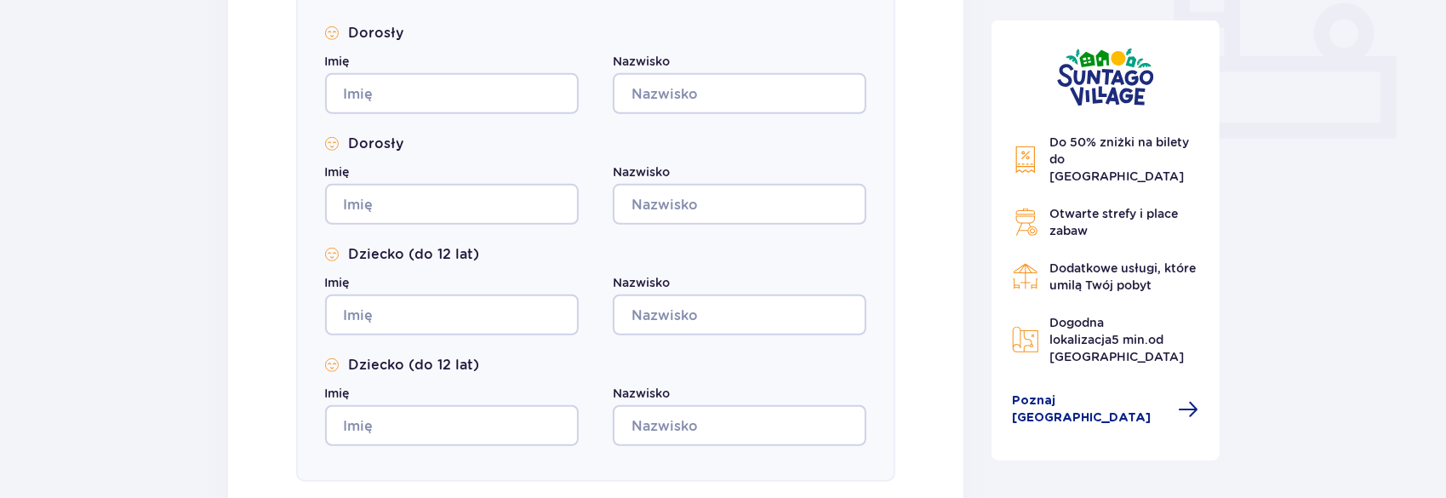
scroll to position [703, 0]
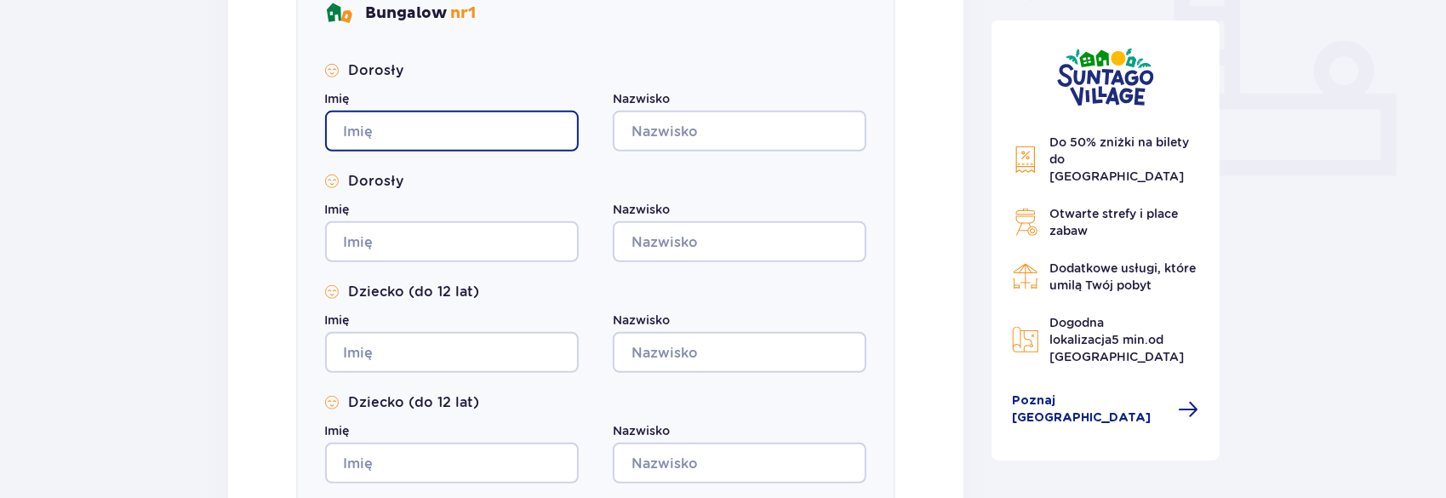
click at [429, 140] on input "Imię" at bounding box center [452, 131] width 254 height 41
type input "Paweł"
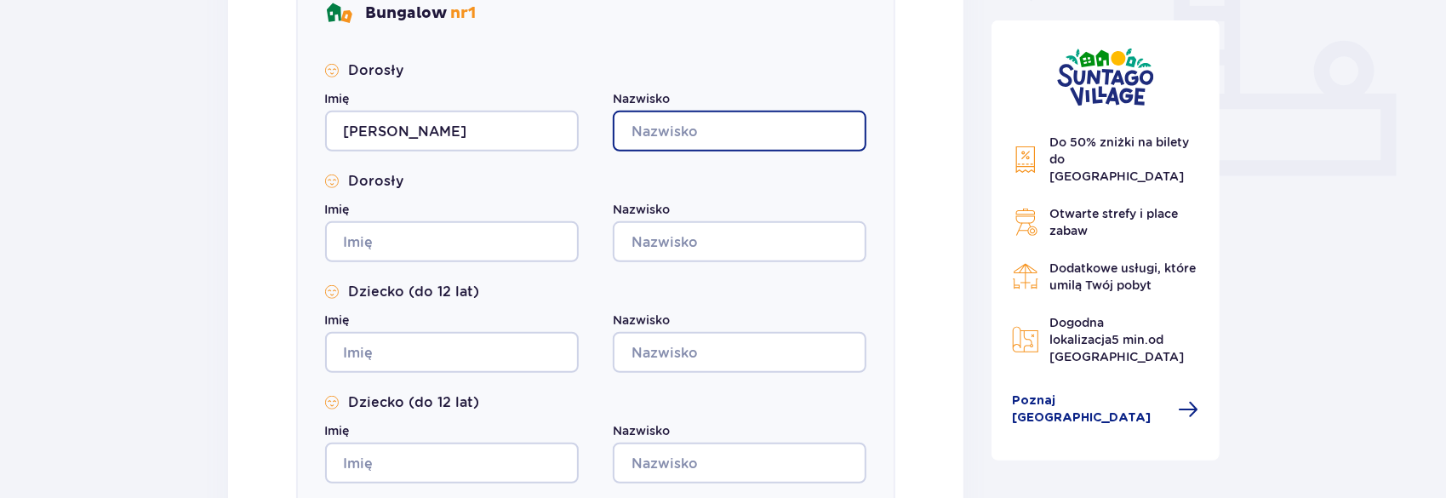
type input "Rączka"
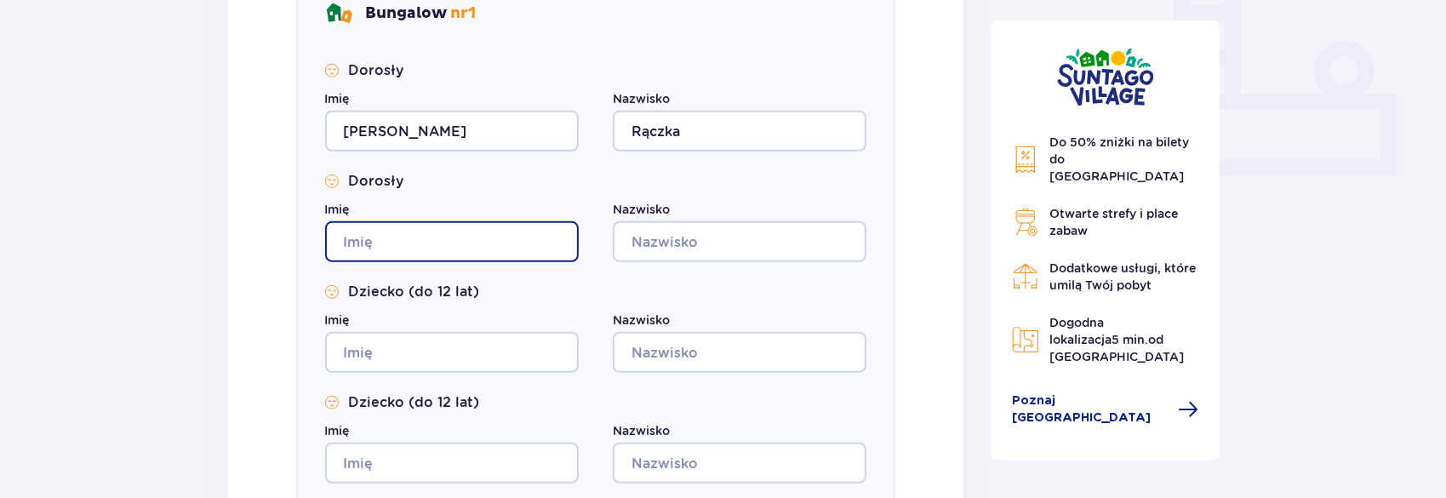
type input "Paweł"
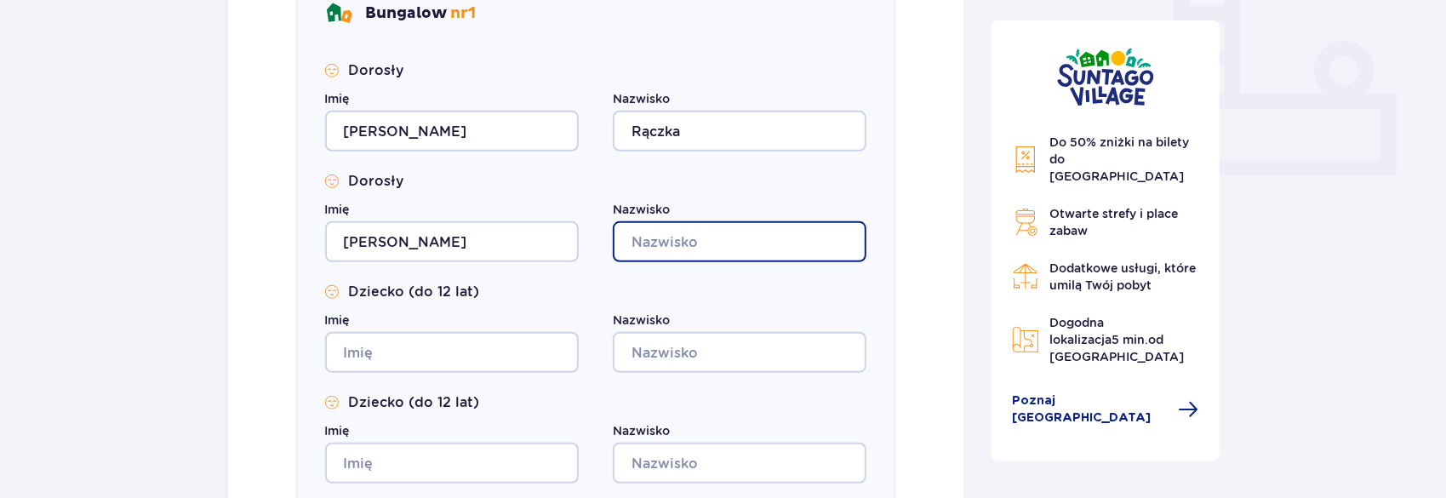
type input "Rączka"
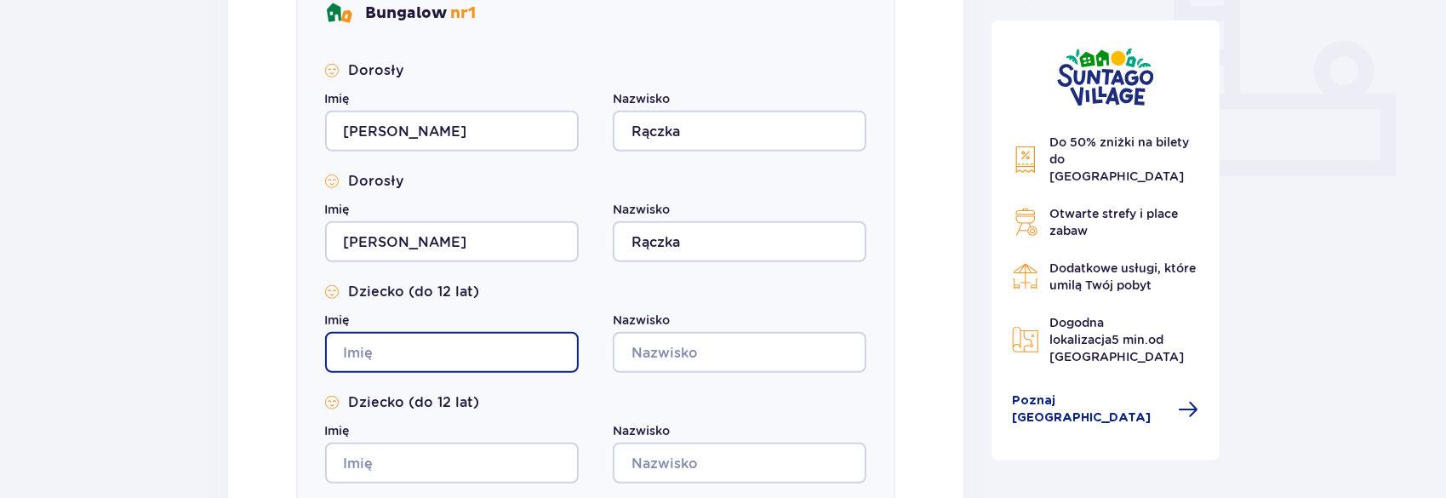
type input "Paweł"
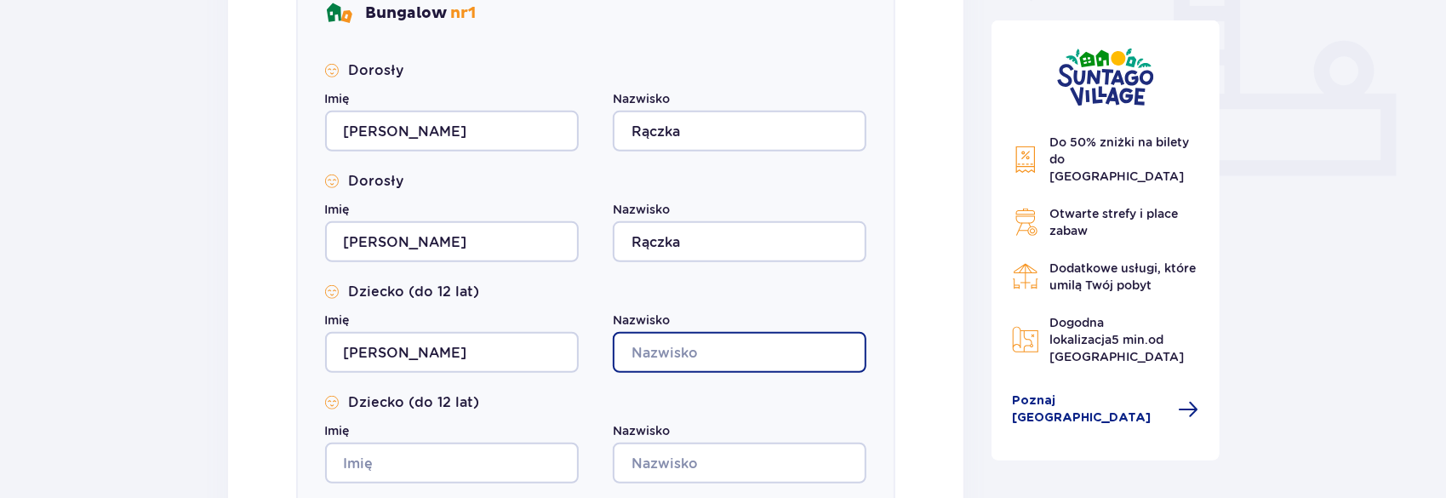
type input "Rączka"
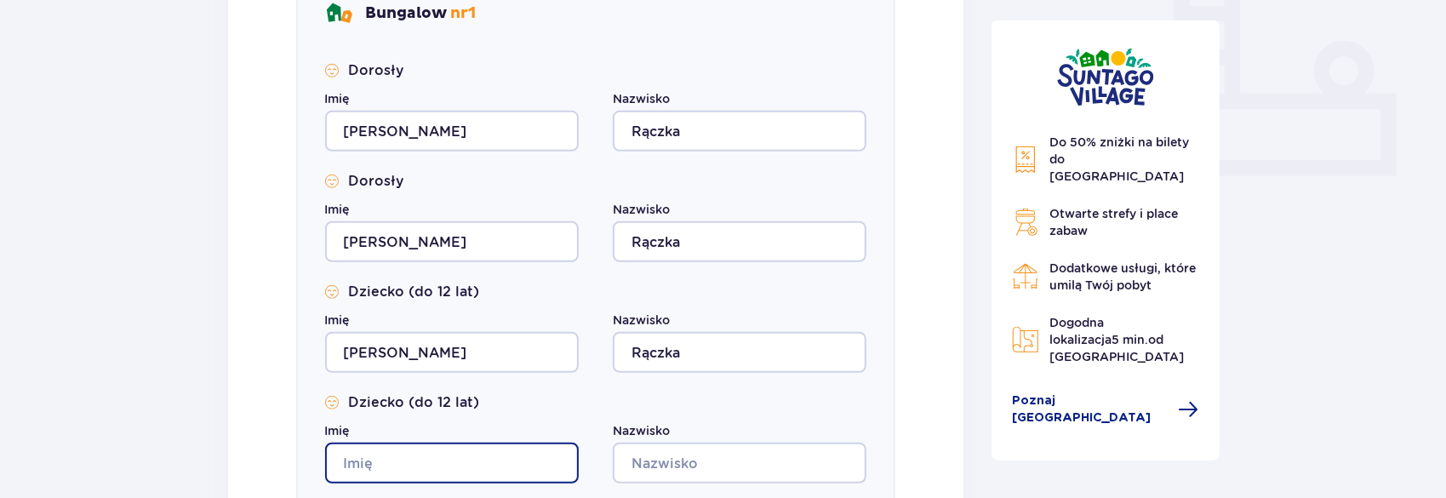
type input "Paweł"
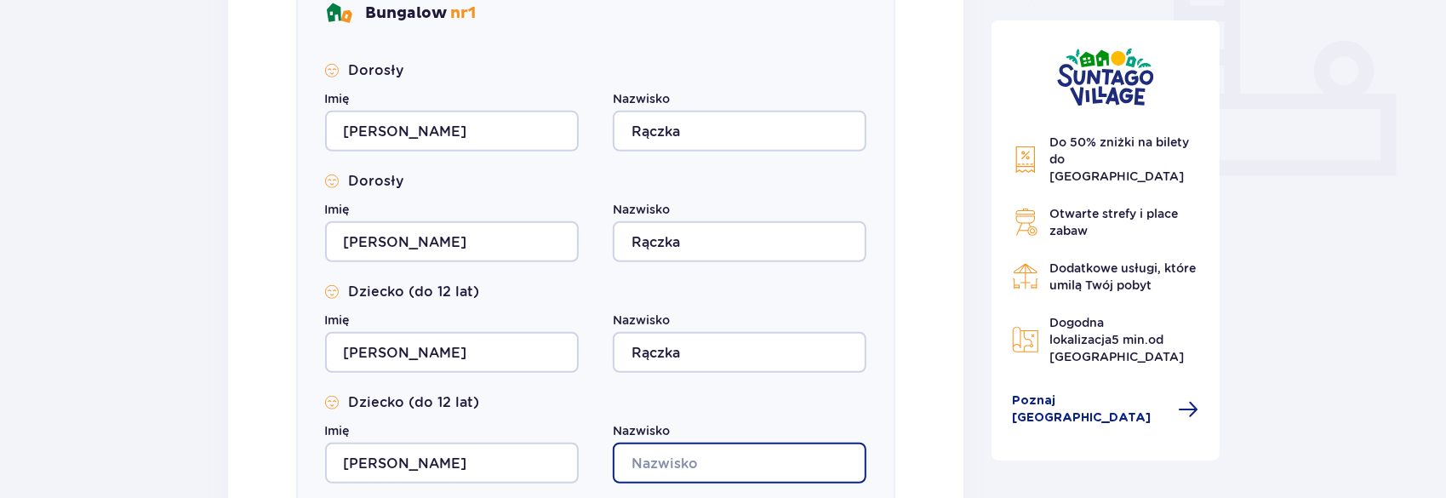
type input "Rączka"
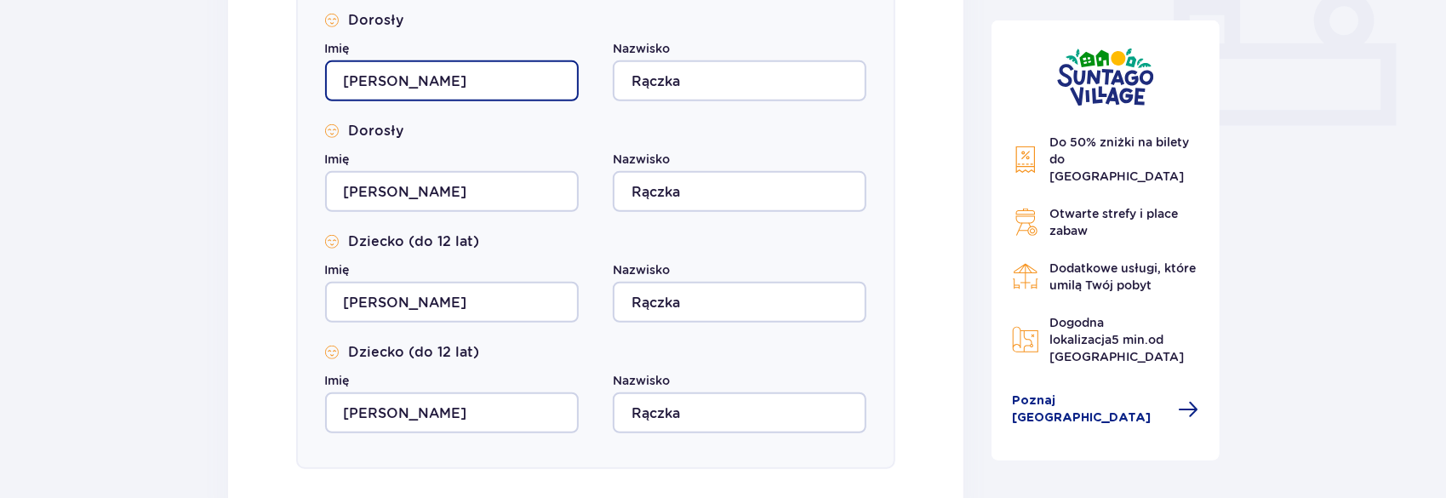
scroll to position [788, 0]
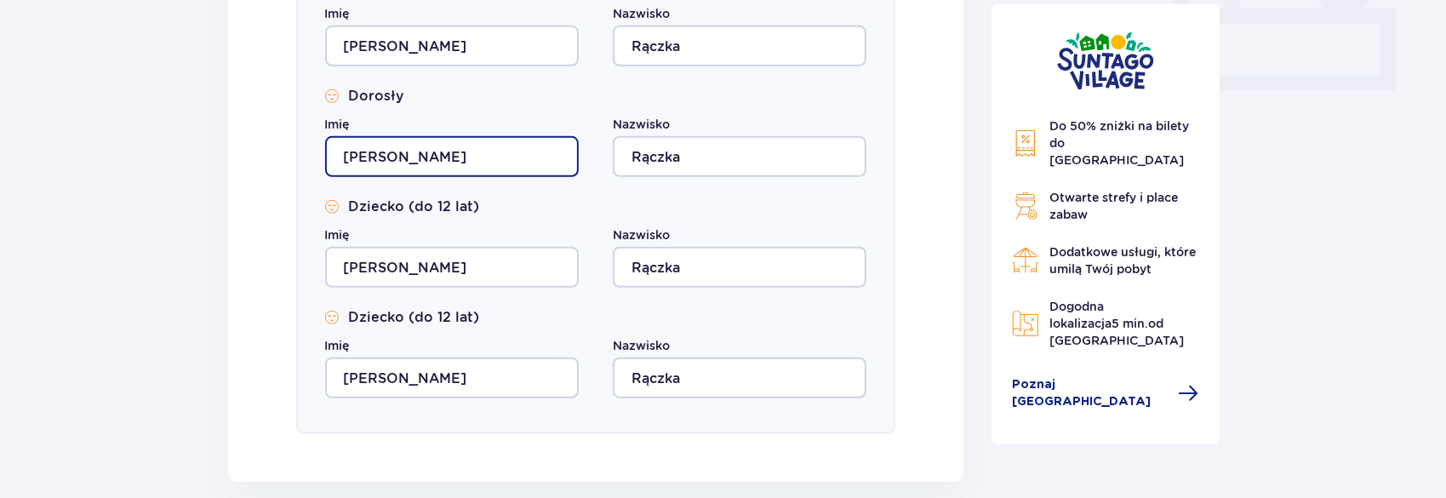
click at [381, 151] on input "Paweł" at bounding box center [452, 156] width 254 height 41
type input "P"
type input "Justyna"
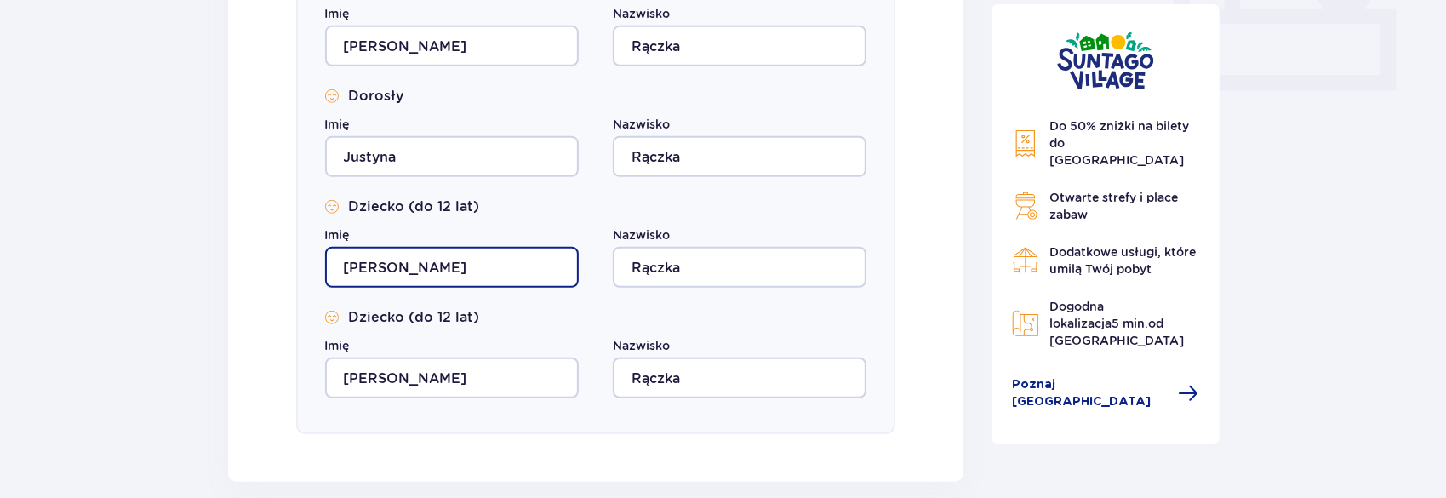
click at [403, 270] on input "Paweł" at bounding box center [452, 267] width 254 height 41
type input "P"
type input "Miłosz"
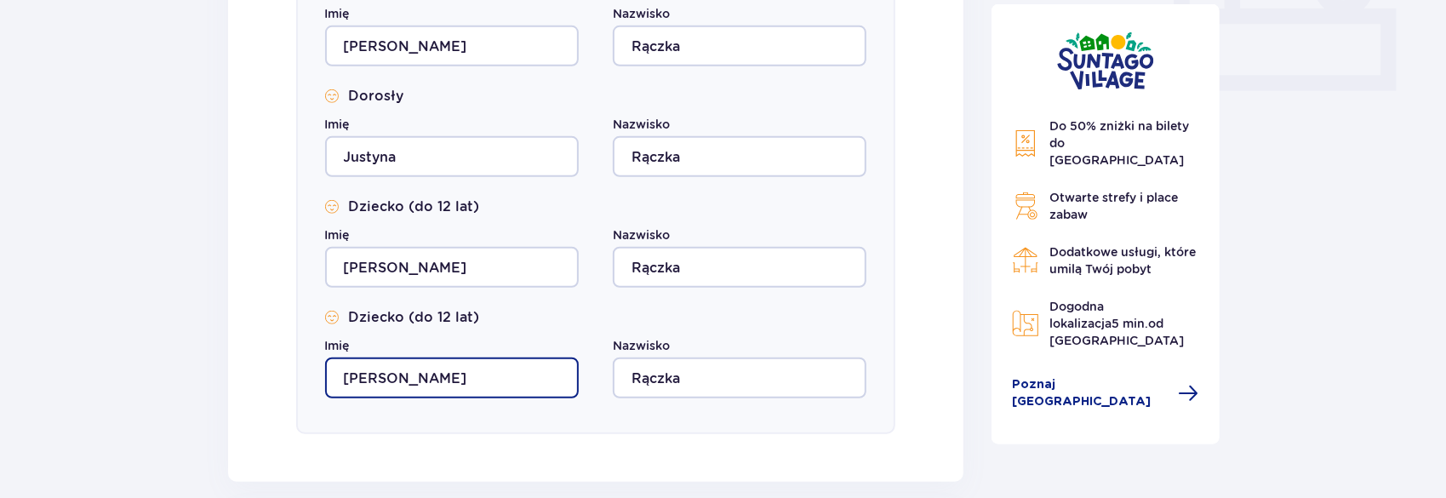
click at [429, 375] on input "Paweł" at bounding box center [452, 378] width 254 height 41
type input "P"
type input "Natan"
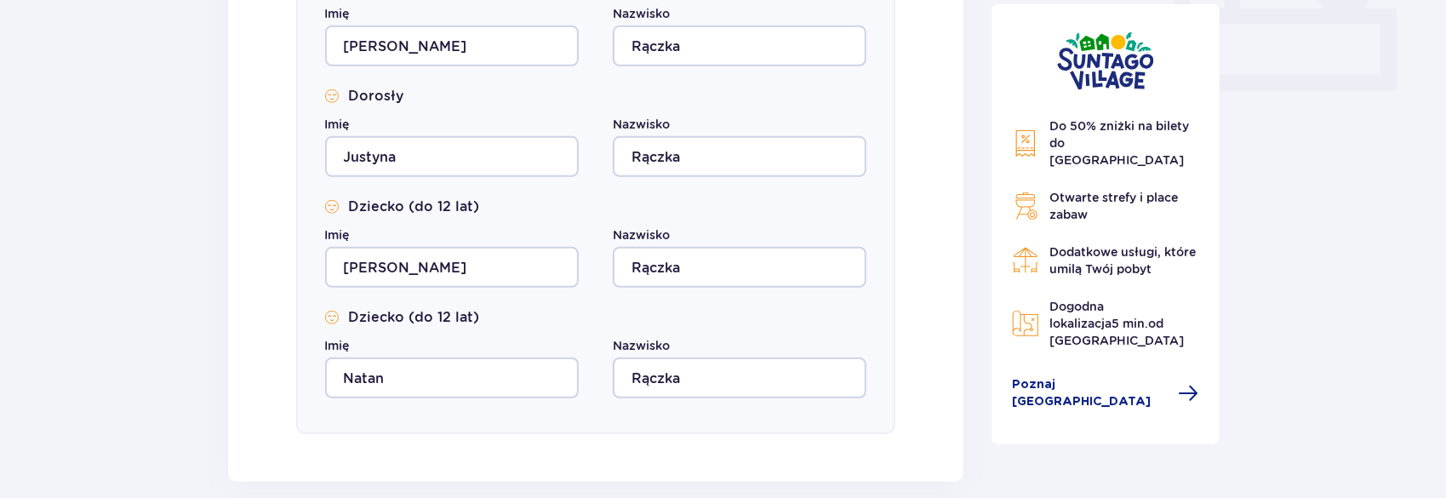
click at [576, 306] on div "Dorosły Imię Paweł Nazwisko Rączka Dorosły Imię Justyna Nazwisko Rączka Dziecko…" at bounding box center [596, 187] width 542 height 422
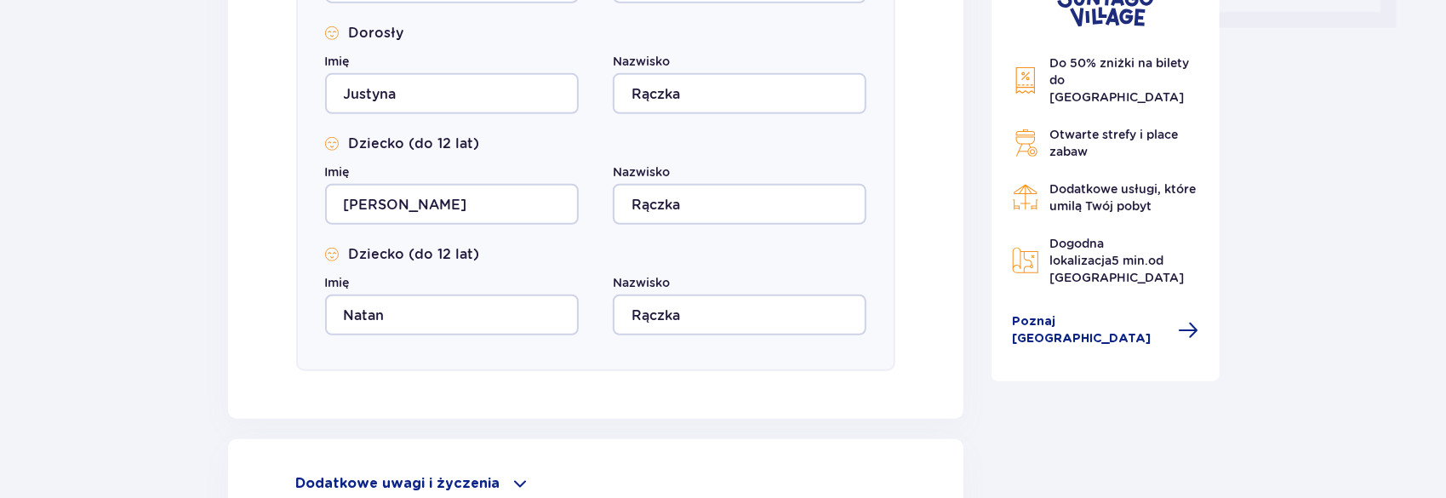
scroll to position [1044, 0]
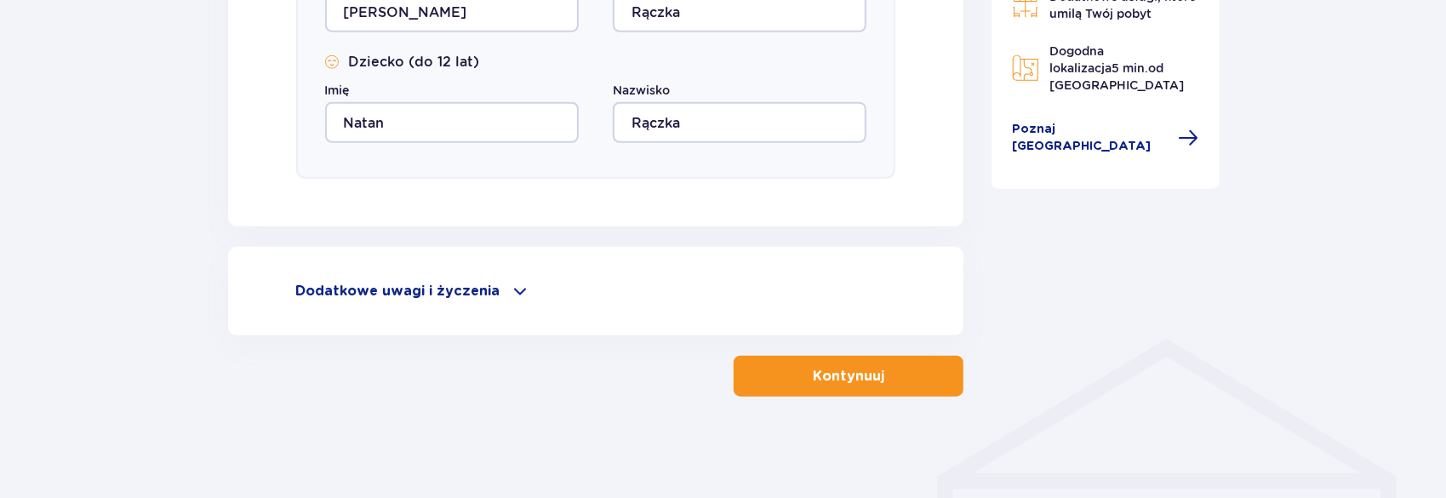
click at [855, 384] on p "Kontynuuj" at bounding box center [849, 376] width 72 height 19
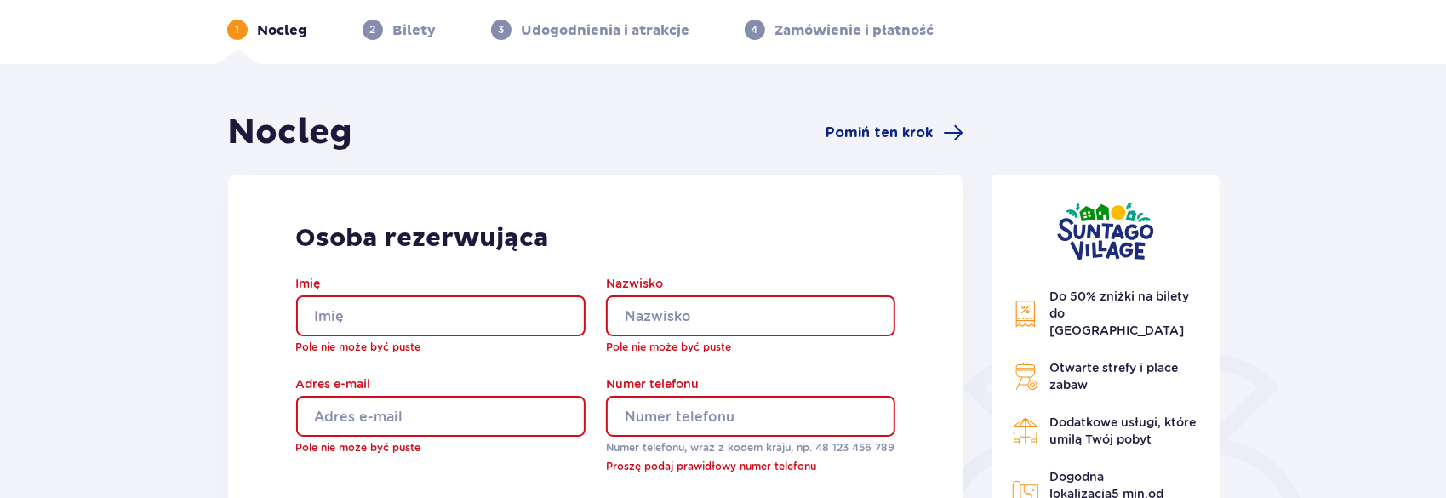
scroll to position [209, 0]
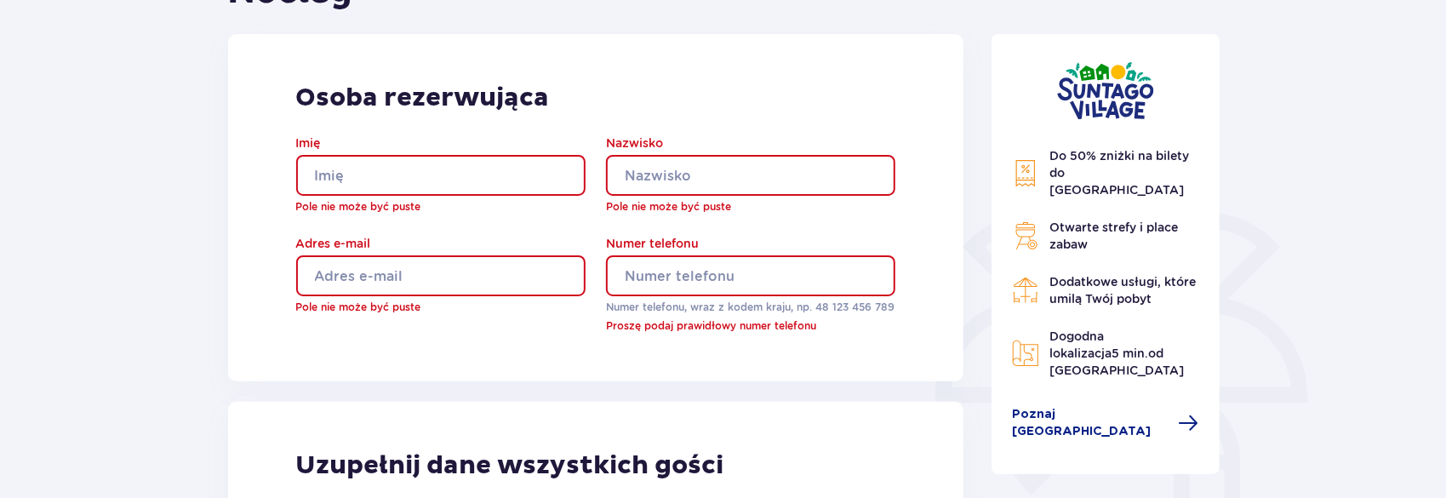
click at [413, 175] on input "Imię" at bounding box center [440, 175] width 289 height 41
type input "Paweł"
type input "Rączka"
type input "pawel.raczka@onet.pl"
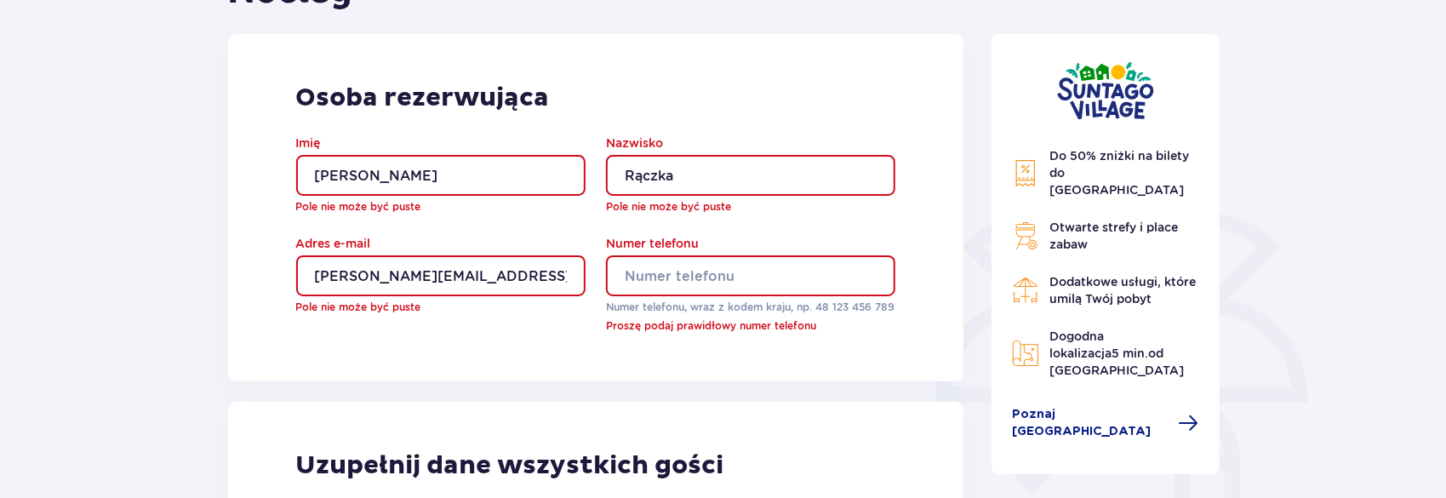
type input "693287794"
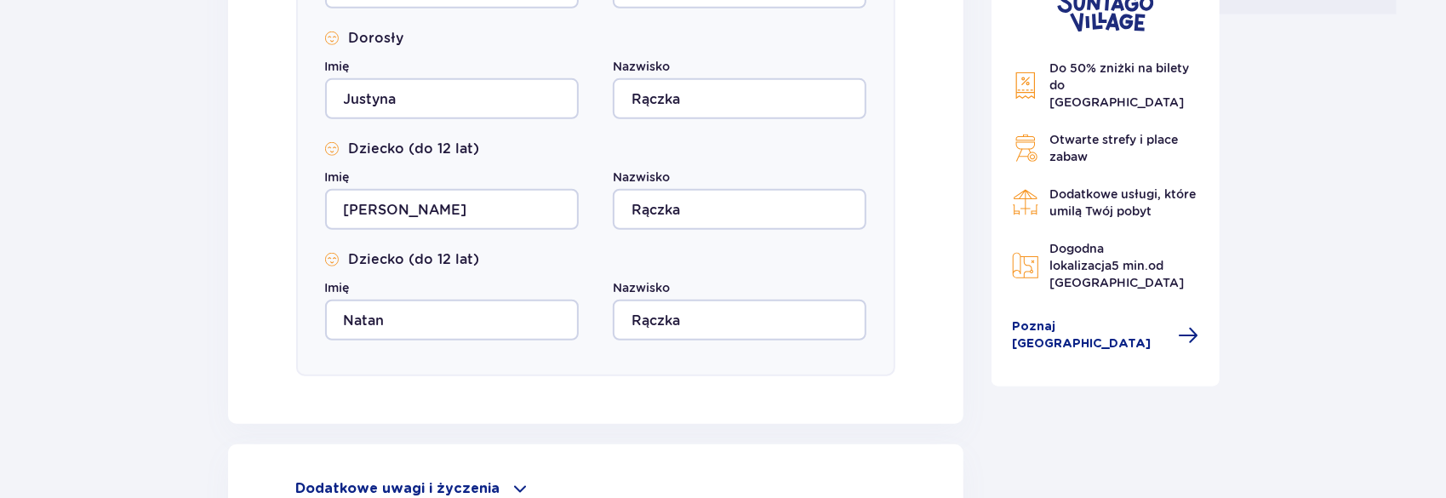
scroll to position [1062, 0]
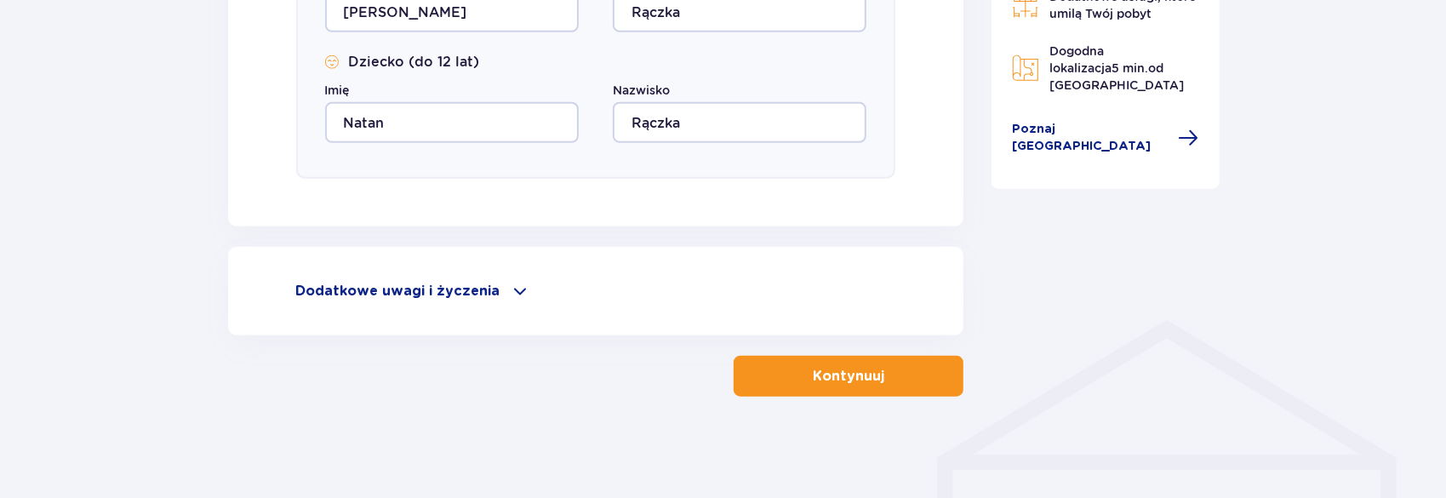
click at [849, 384] on p "Kontynuuj" at bounding box center [849, 376] width 72 height 19
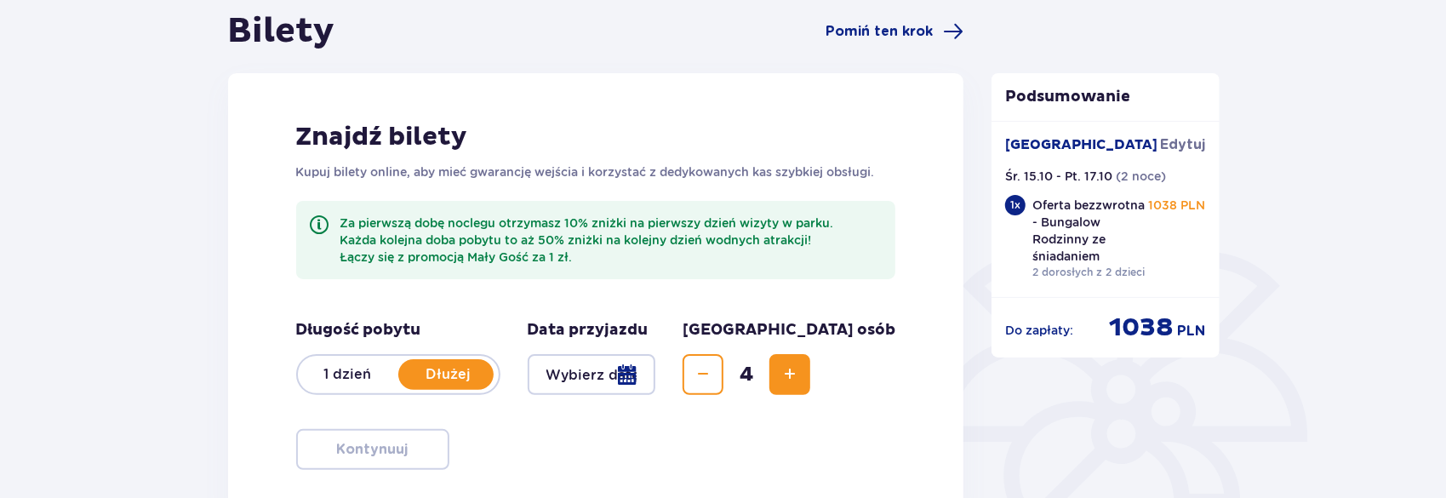
scroll to position [255, 0]
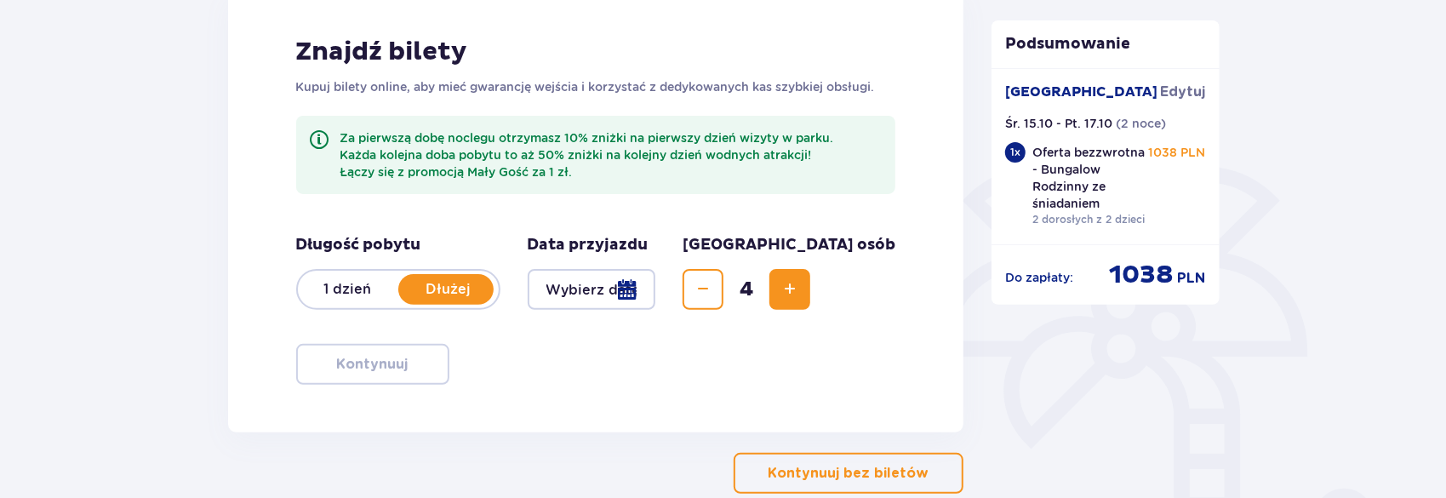
click at [656, 295] on div at bounding box center [592, 289] width 129 height 41
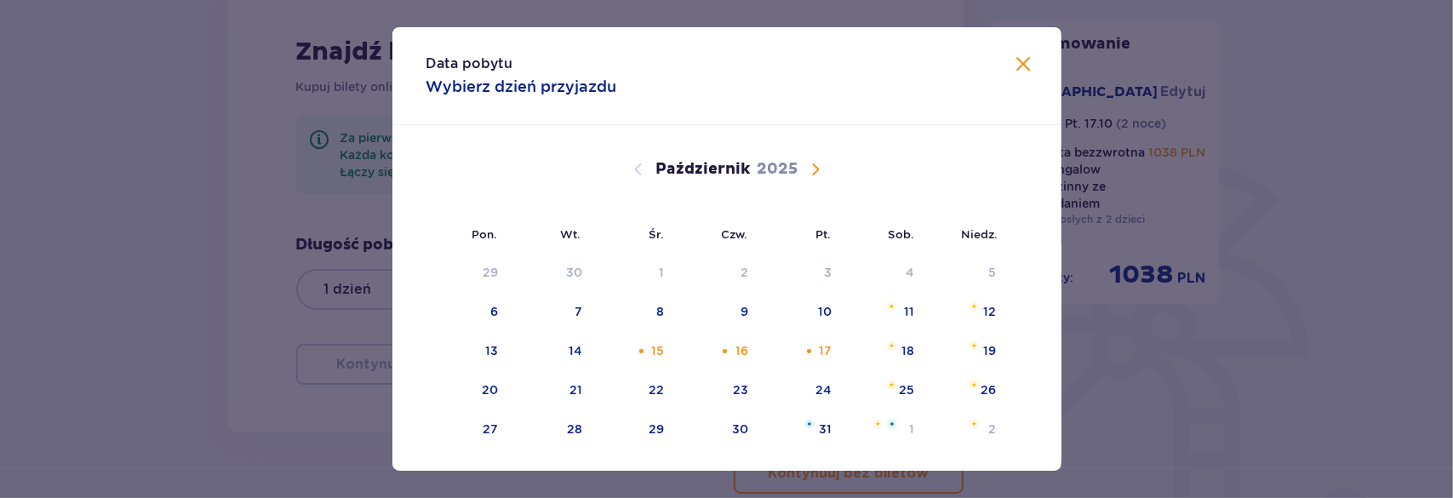
click at [1027, 67] on span "Zamknij" at bounding box center [1024, 64] width 20 height 20
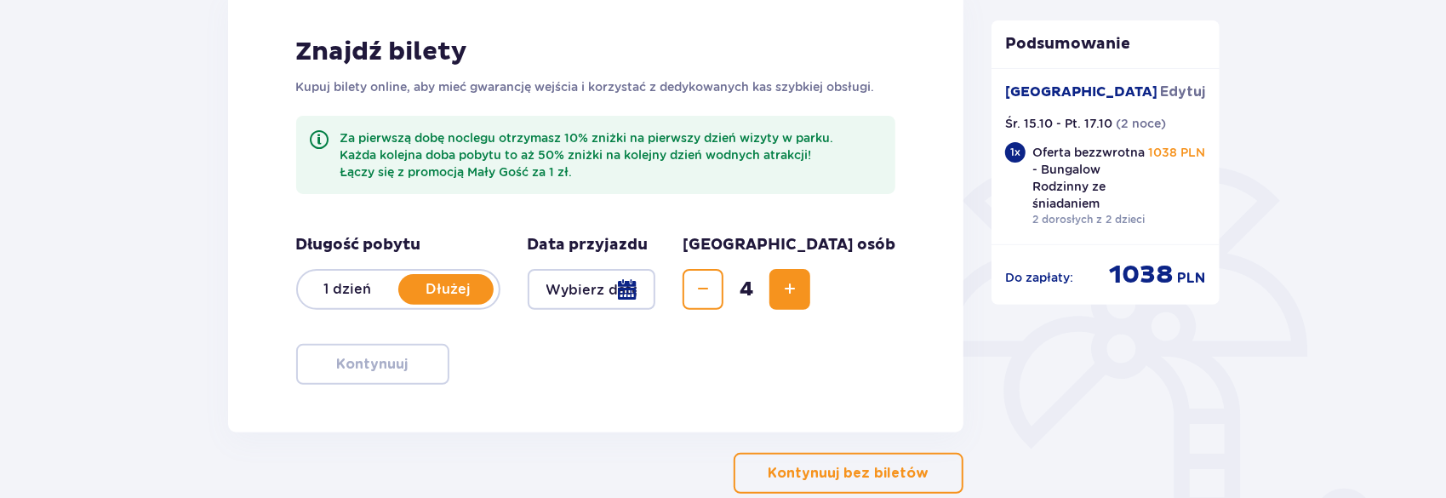
click at [455, 287] on p "Dłużej" at bounding box center [448, 289] width 100 height 19
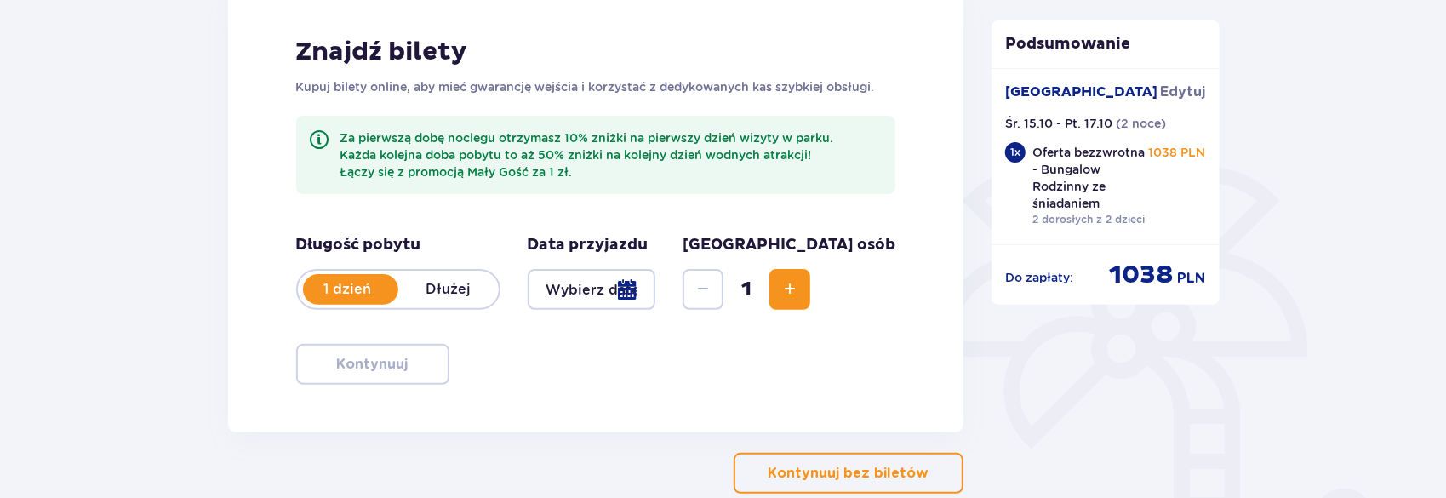
click at [461, 289] on p "Dłużej" at bounding box center [448, 289] width 100 height 19
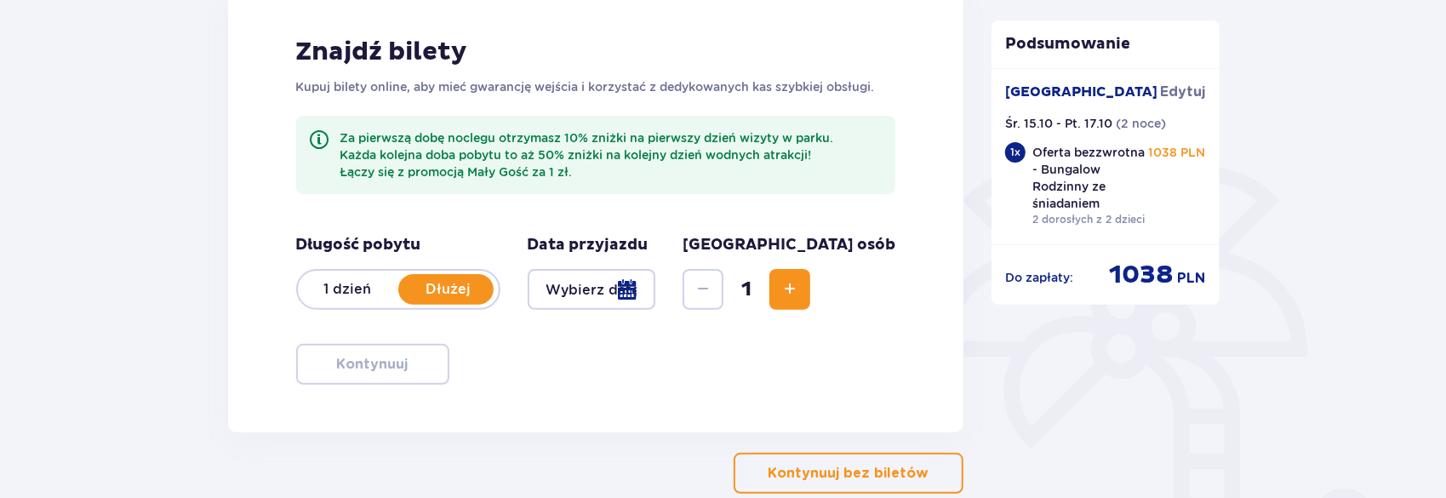
click at [656, 283] on div at bounding box center [592, 289] width 129 height 41
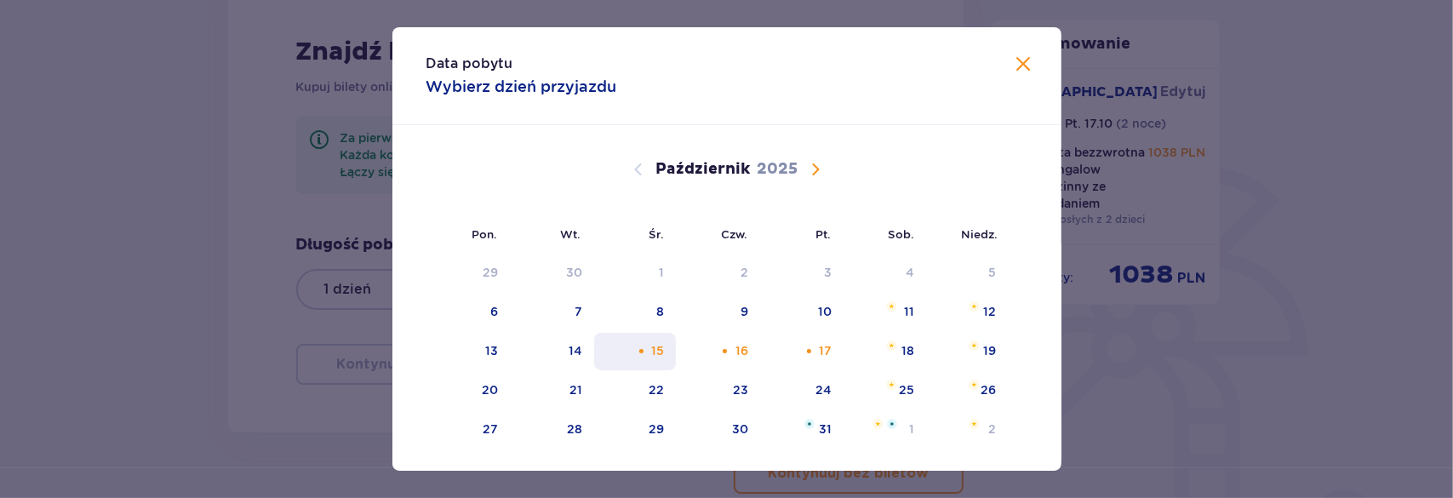
drag, startPoint x: 655, startPoint y: 352, endPoint x: 645, endPoint y: 358, distance: 11.6
click at [655, 353] on div "15" at bounding box center [657, 350] width 13 height 17
click at [649, 342] on div "15" at bounding box center [635, 351] width 83 height 37
type input "15.10.25"
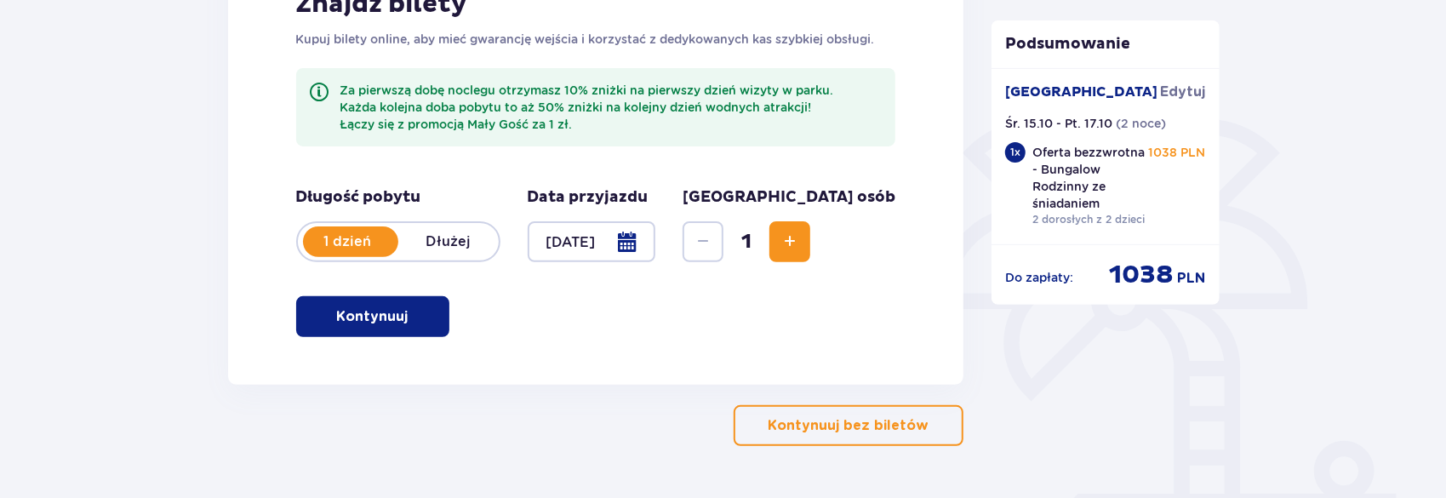
scroll to position [340, 0]
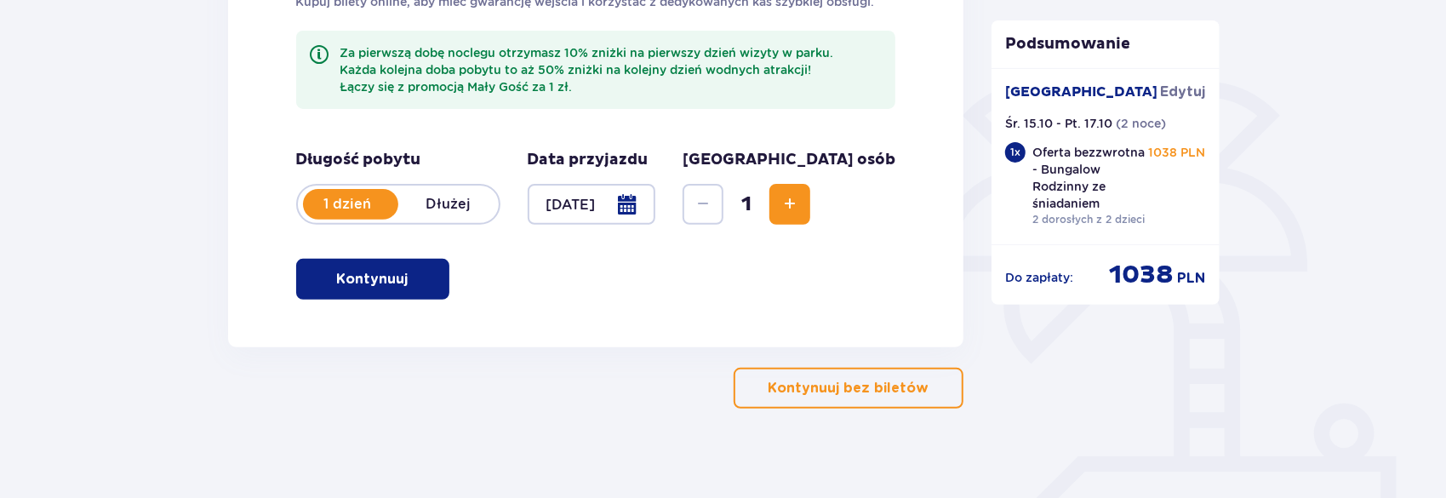
click at [415, 275] on span "button" at bounding box center [412, 279] width 20 height 20
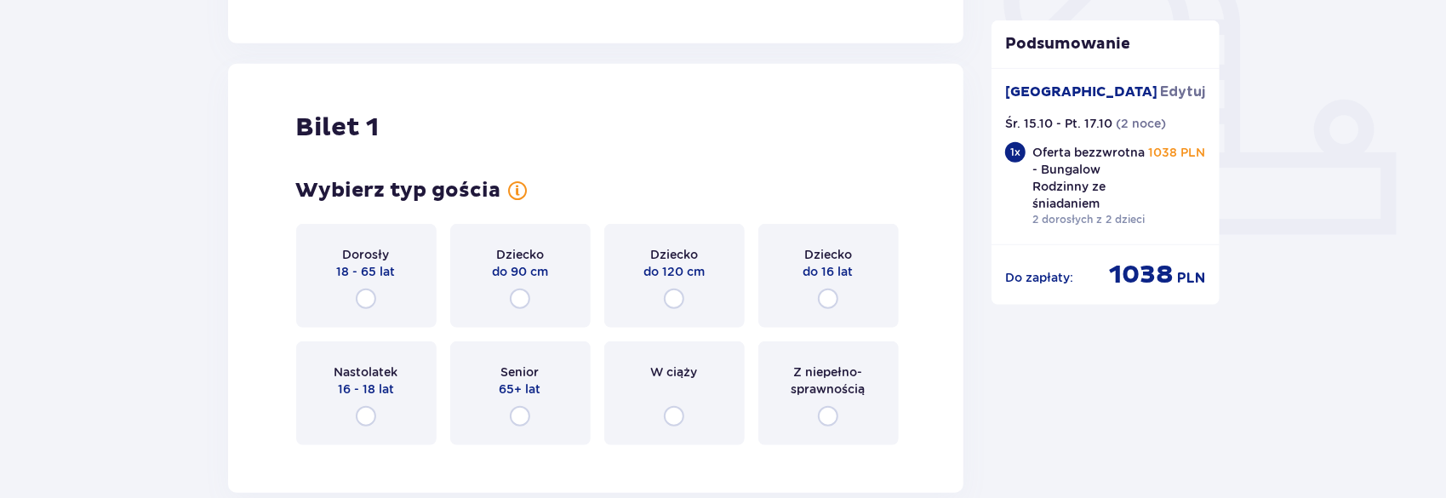
scroll to position [688, 0]
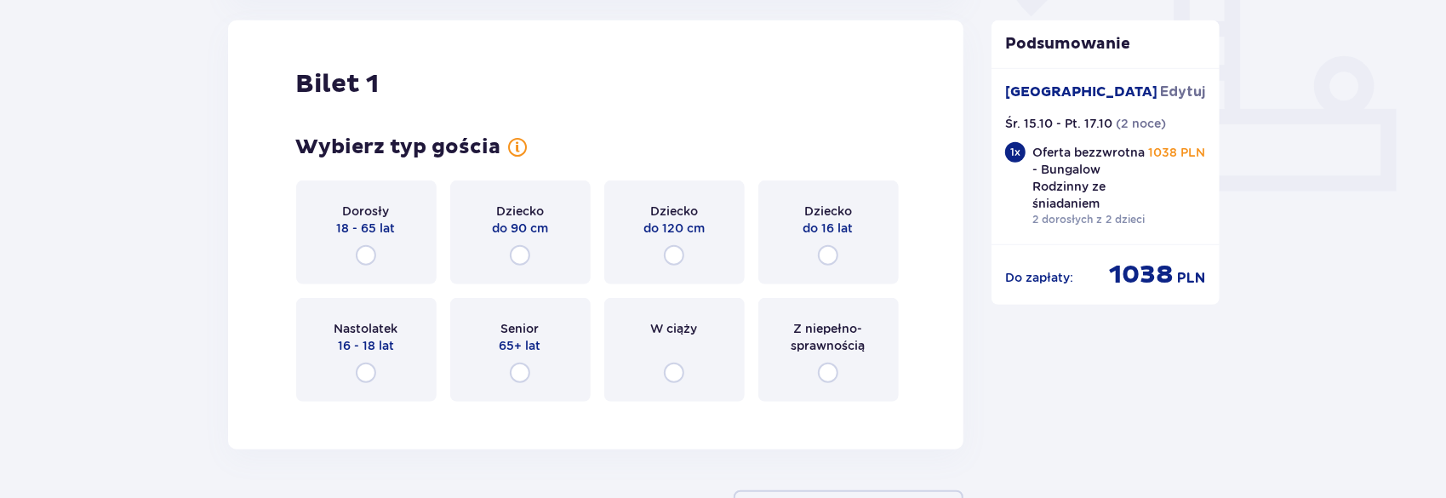
click at [679, 260] on input "radio" at bounding box center [674, 255] width 20 height 20
radio input "true"
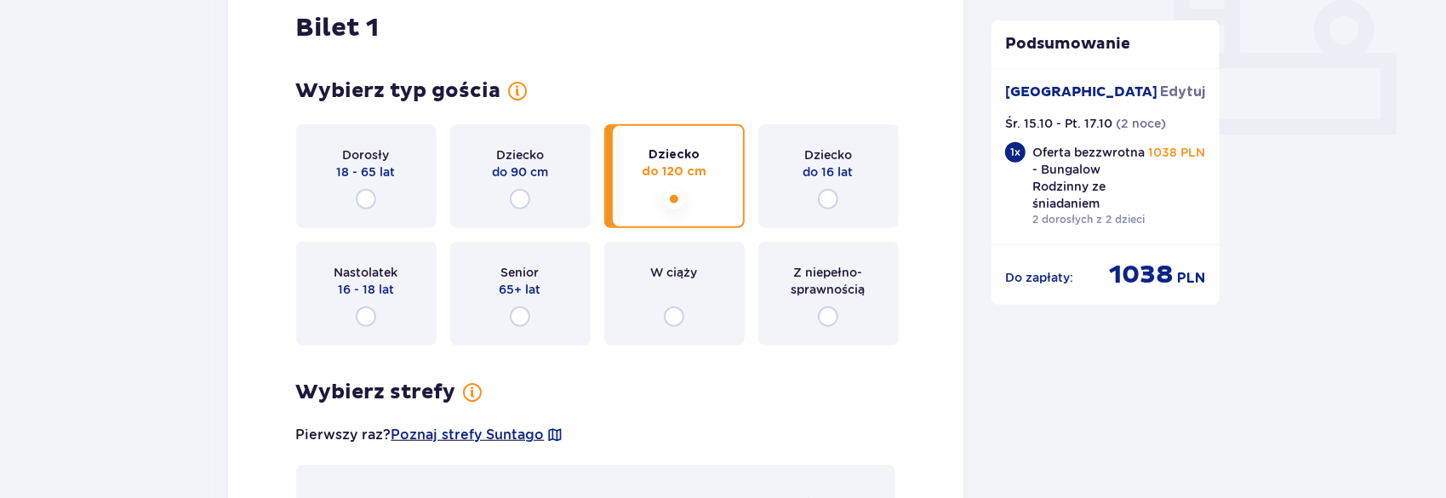
scroll to position [781, 0]
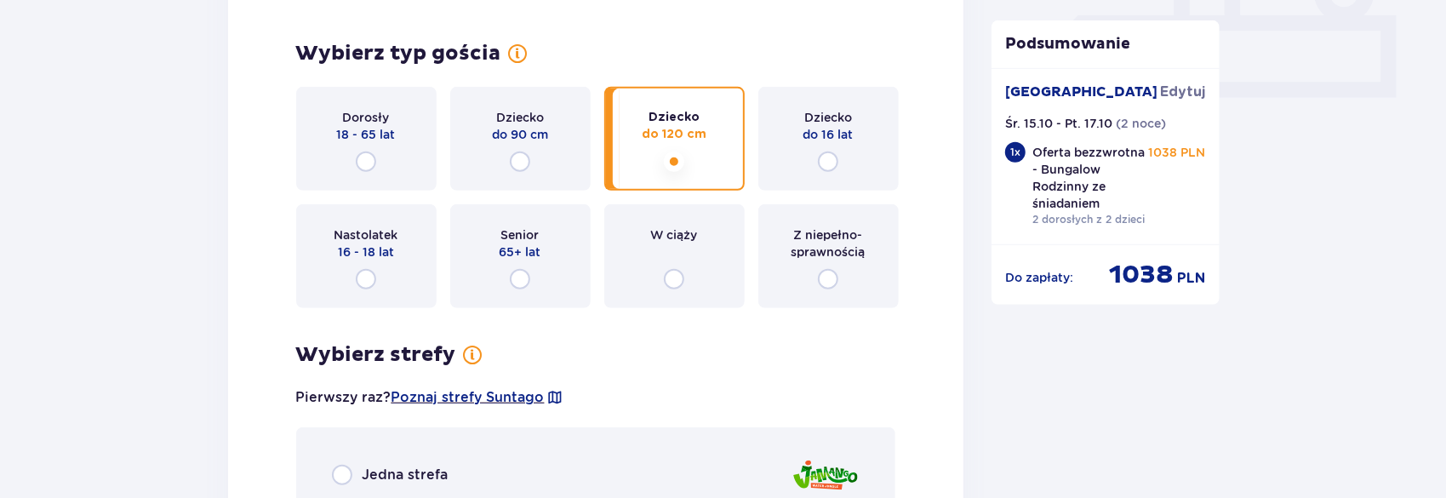
drag, startPoint x: 356, startPoint y: 159, endPoint x: 359, endPoint y: 176, distance: 17.4
click at [358, 163] on input "radio" at bounding box center [366, 162] width 20 height 20
radio input "true"
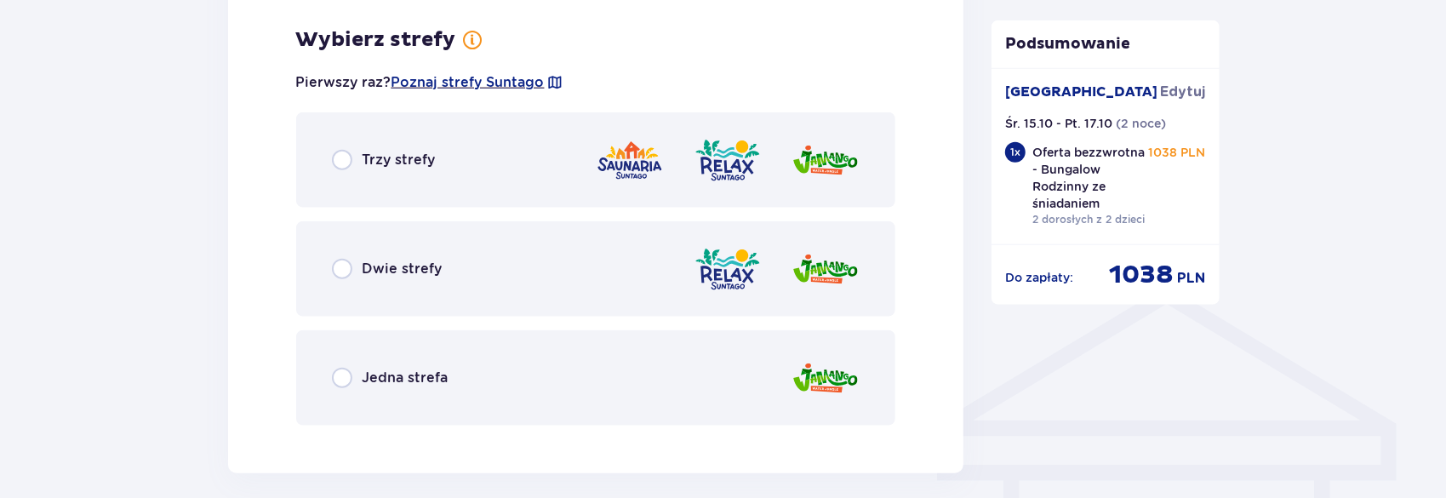
scroll to position [1103, 0]
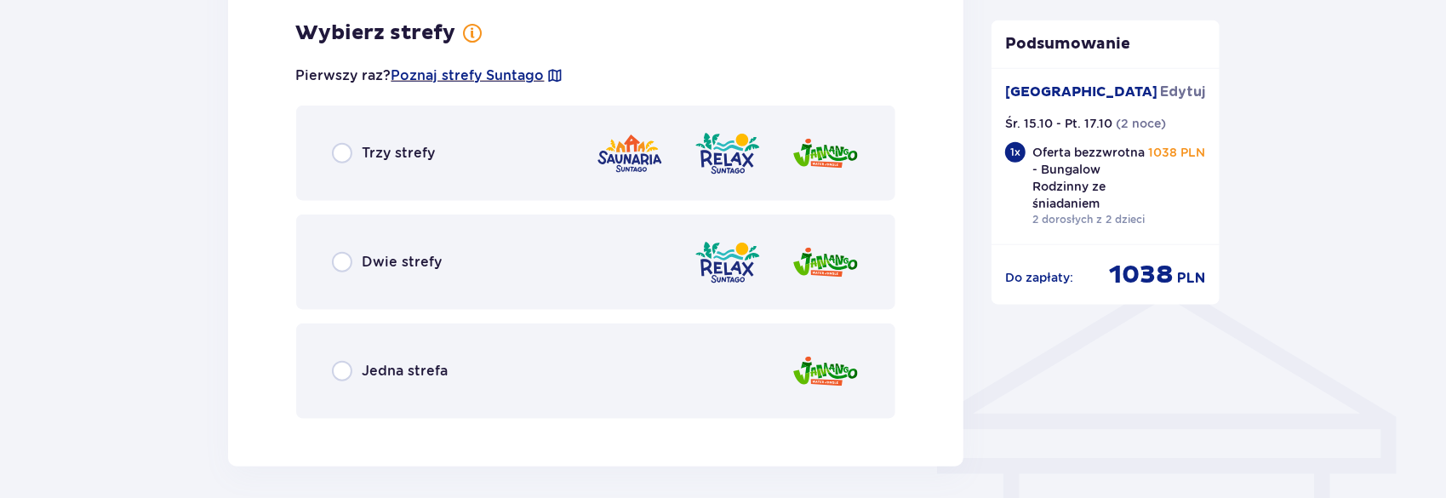
click at [338, 372] on input "radio" at bounding box center [342, 371] width 20 height 20
radio input "true"
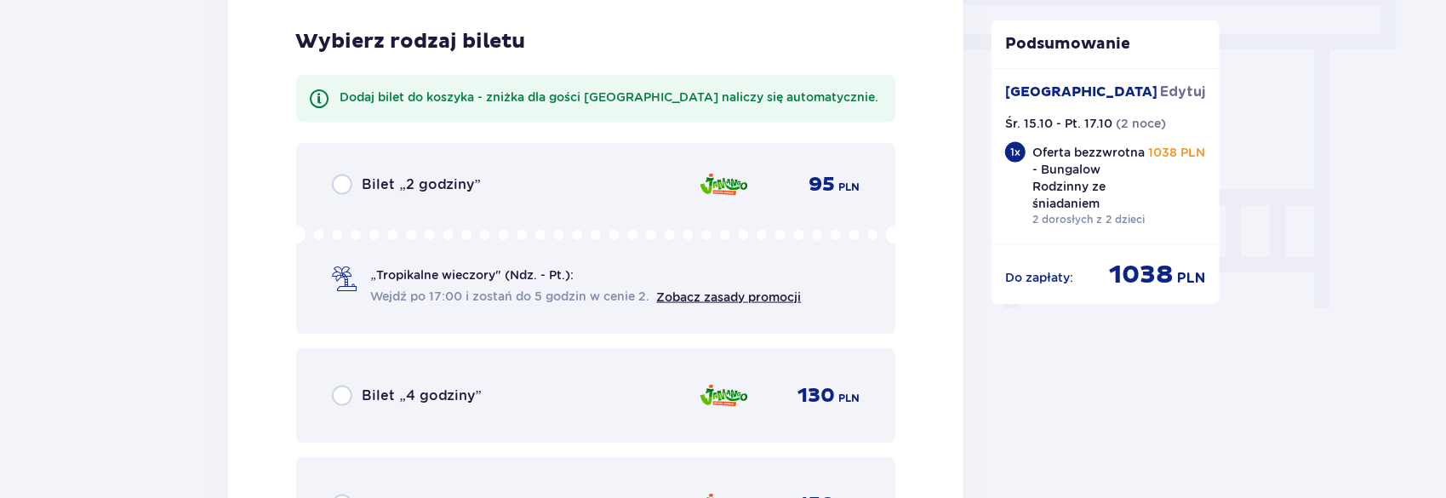
scroll to position [1536, 0]
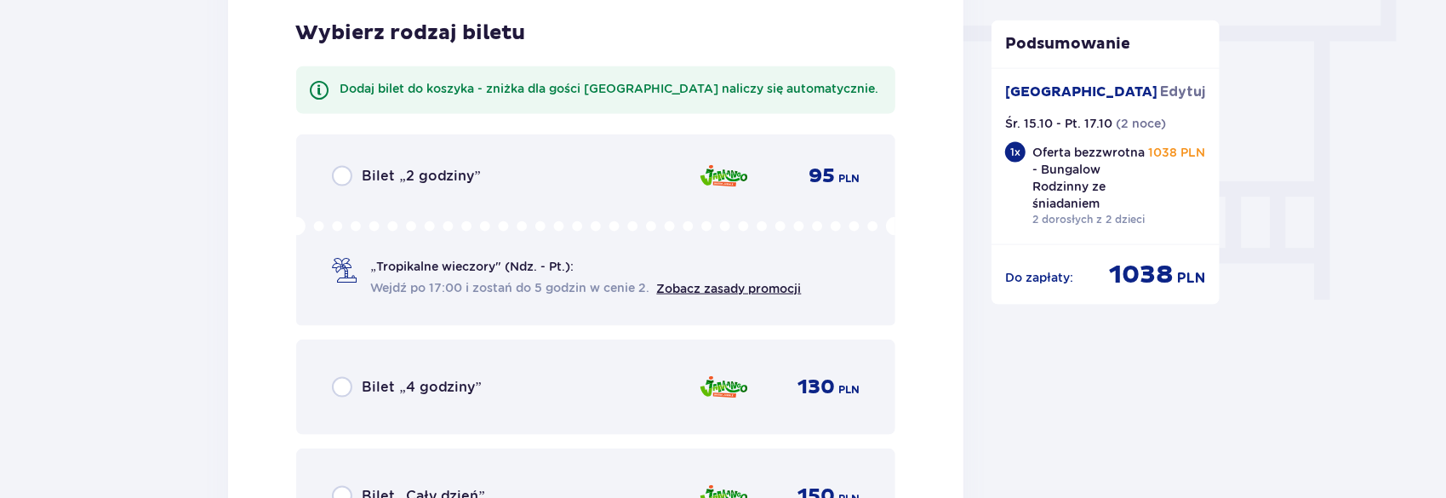
click at [352, 383] on div "Bilet „4 godziny”" at bounding box center [407, 387] width 150 height 20
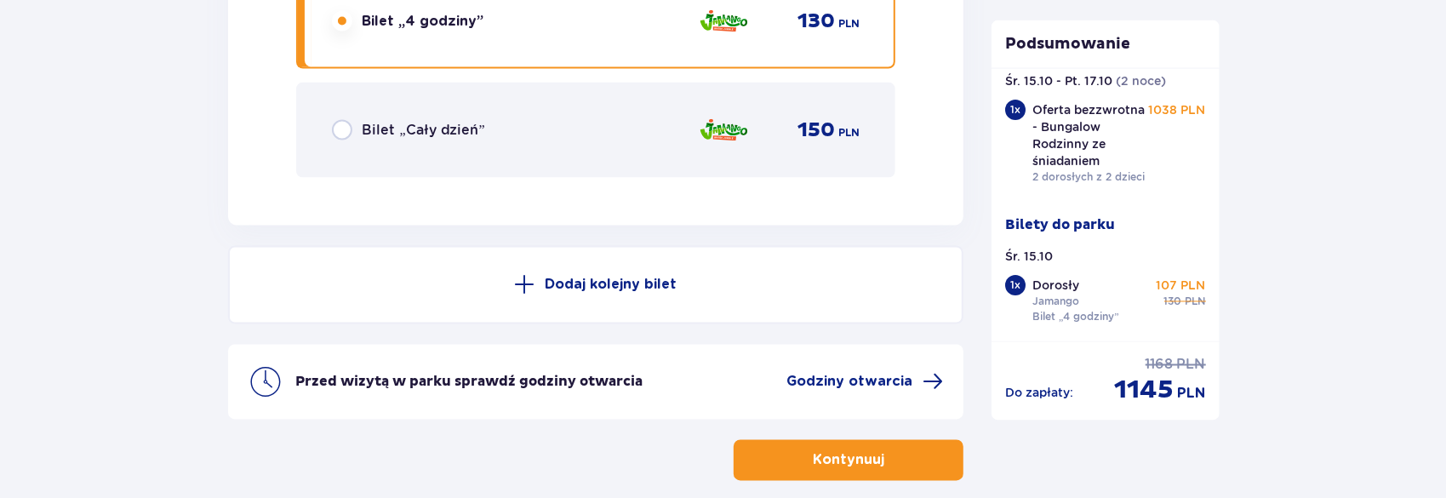
scroll to position [1987, 0]
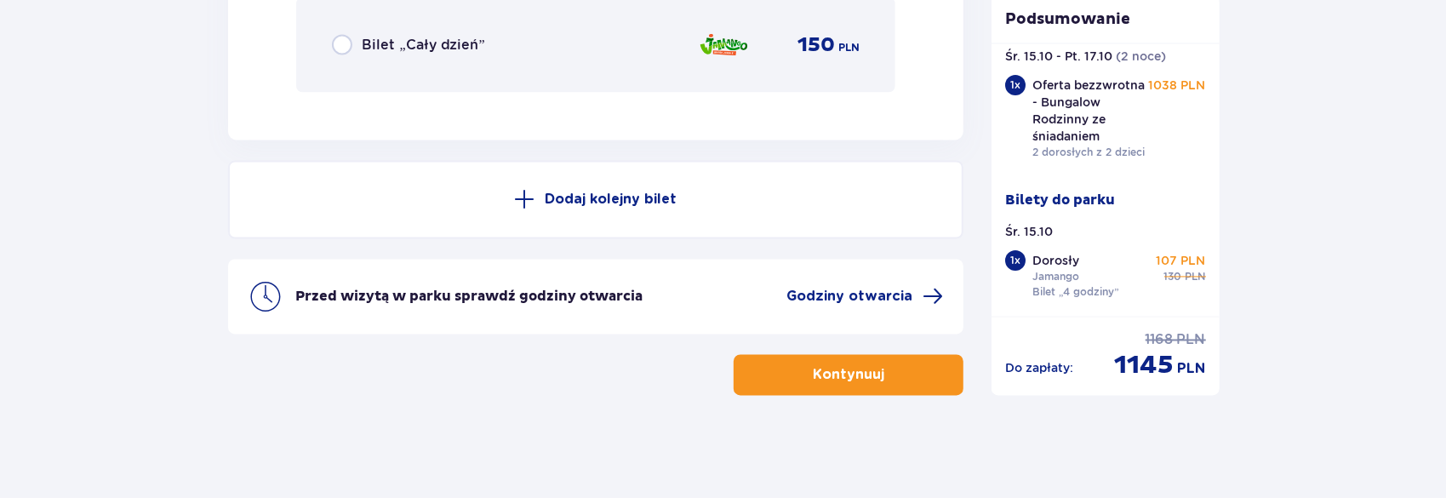
click at [821, 371] on p "Kontynuuj" at bounding box center [849, 375] width 72 height 19
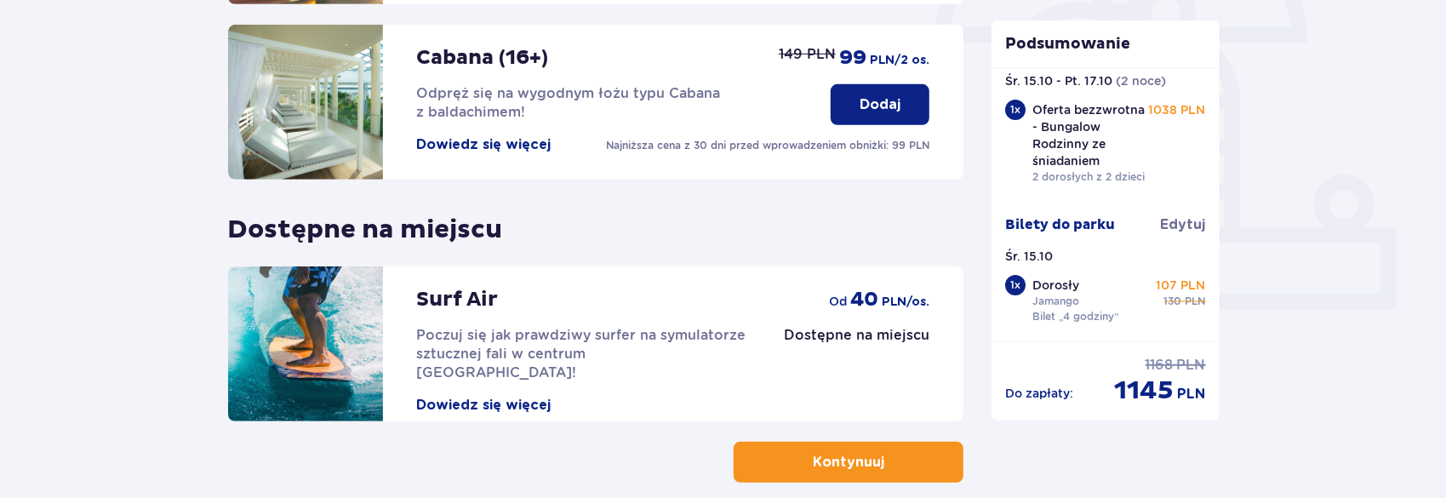
scroll to position [570, 0]
click at [873, 447] on button "Kontynuuj" at bounding box center [849, 461] width 230 height 41
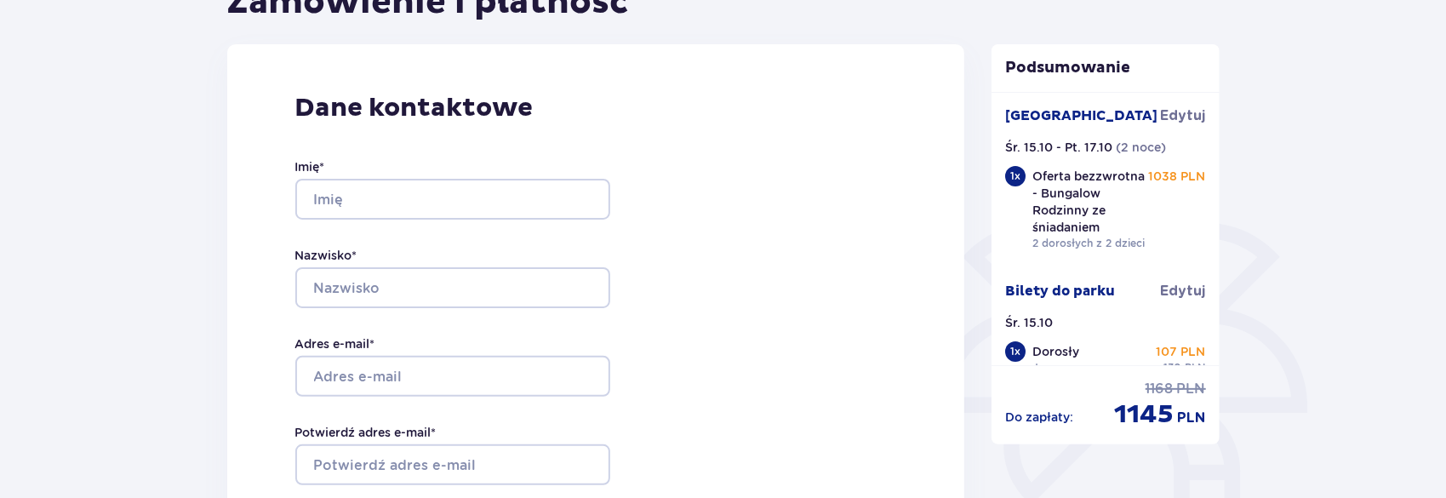
scroll to position [255, 0]
